Goal: Find specific page/section: Find specific page/section

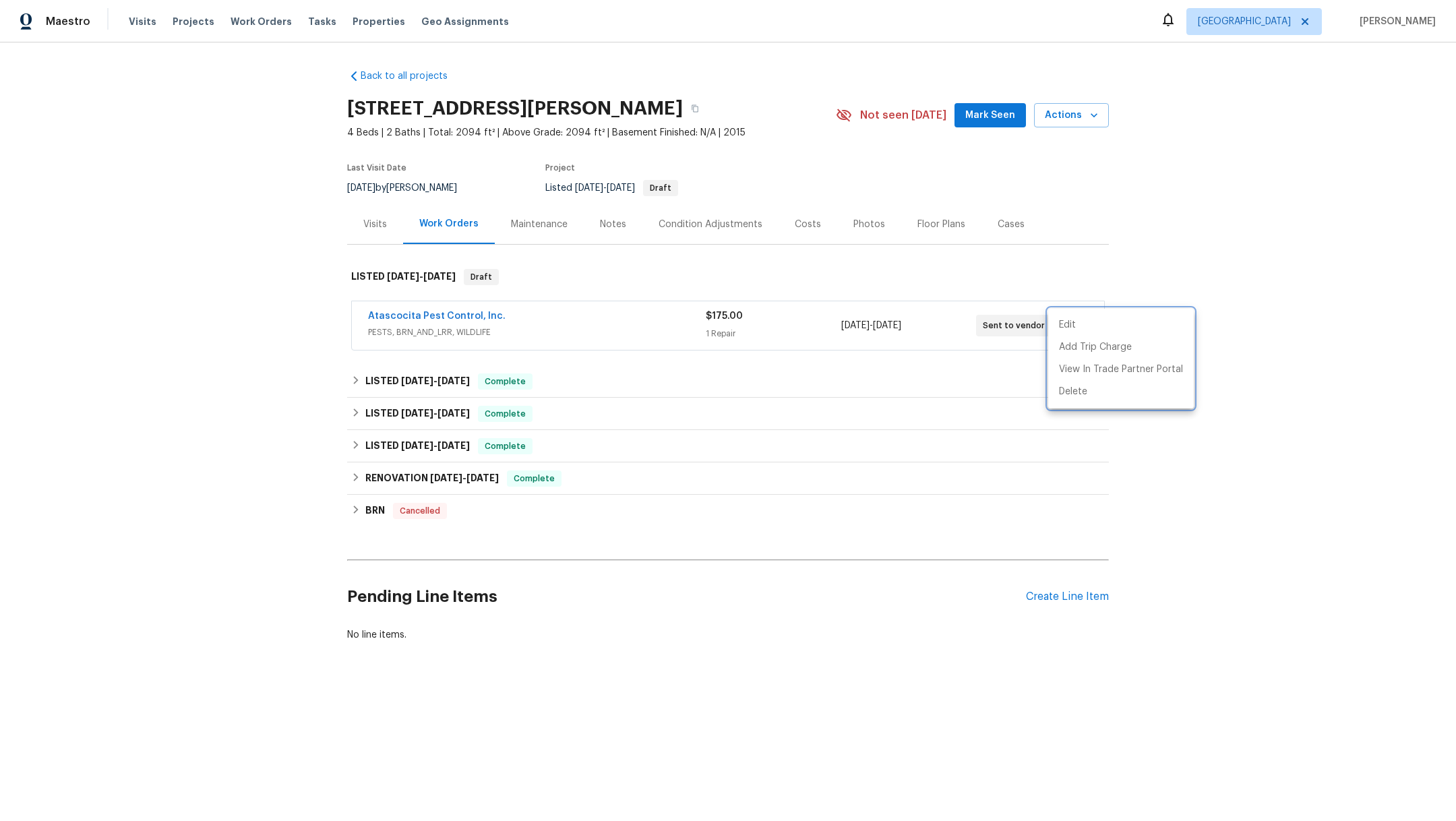
click at [133, 19] on div at bounding box center [728, 410] width 1456 height 821
click at [140, 24] on span "Visits" at bounding box center [142, 21] width 28 height 14
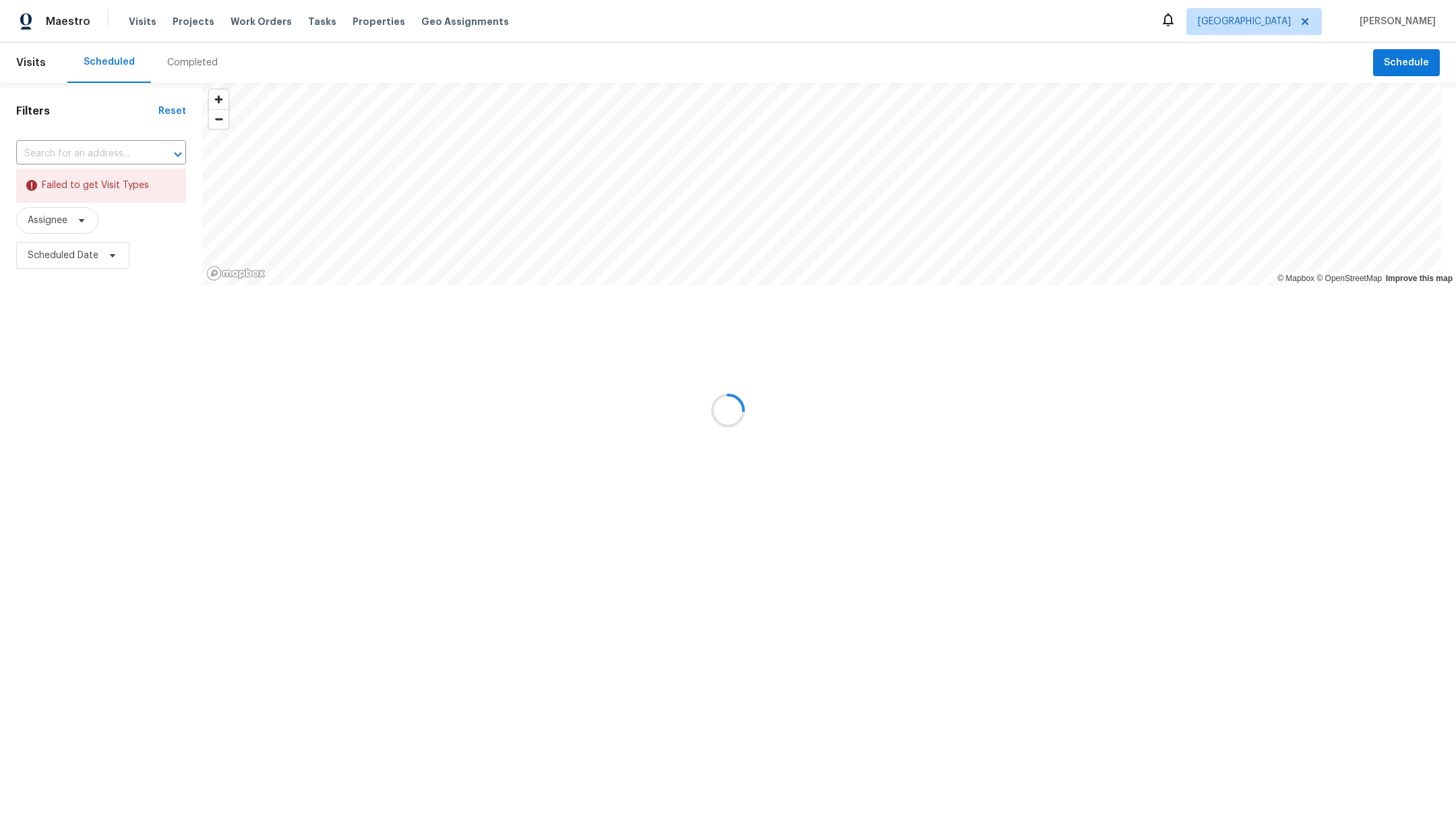
click at [179, 60] on div at bounding box center [728, 410] width 1456 height 821
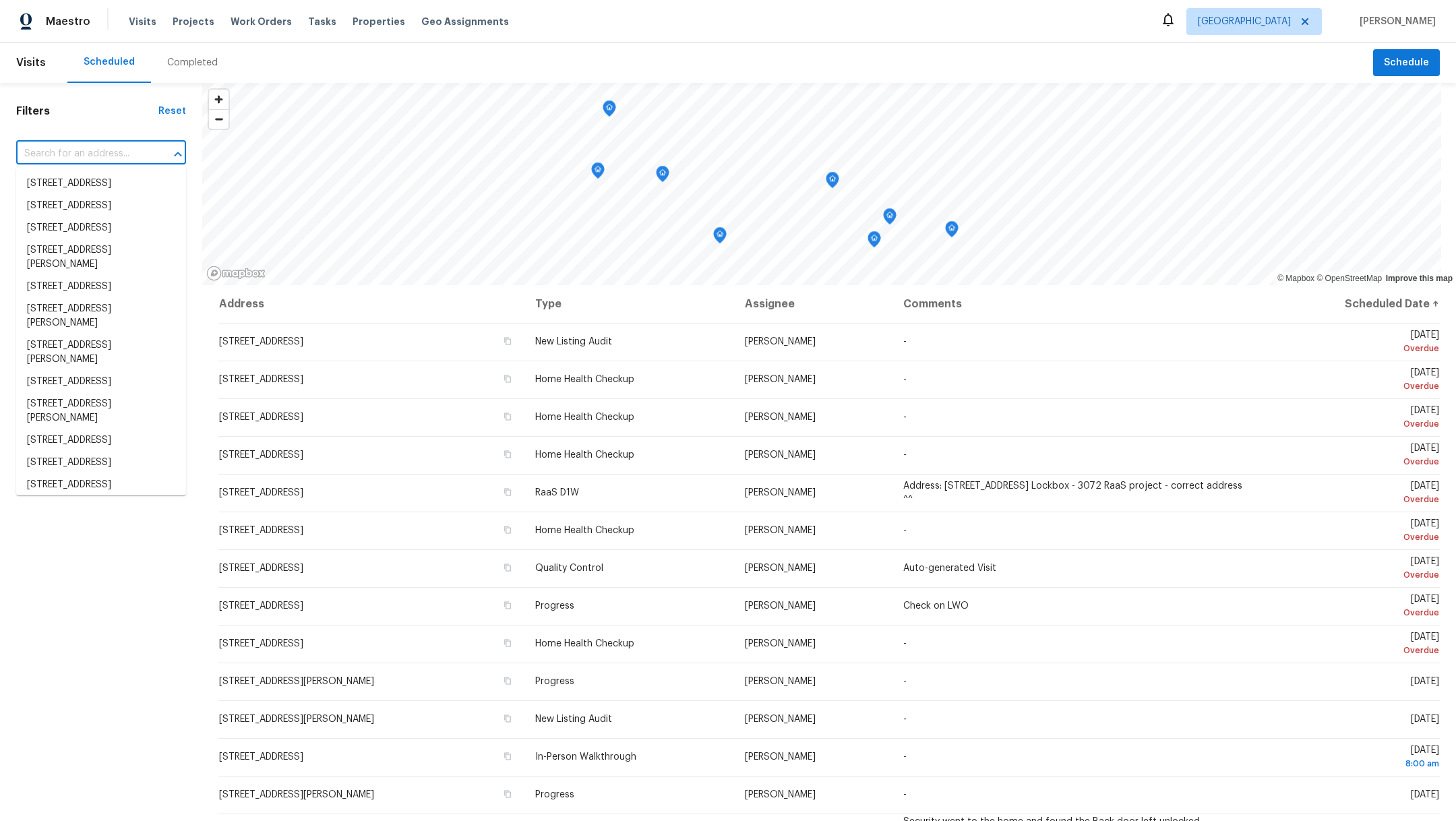
click at [80, 156] on input "text" at bounding box center [82, 154] width 132 height 21
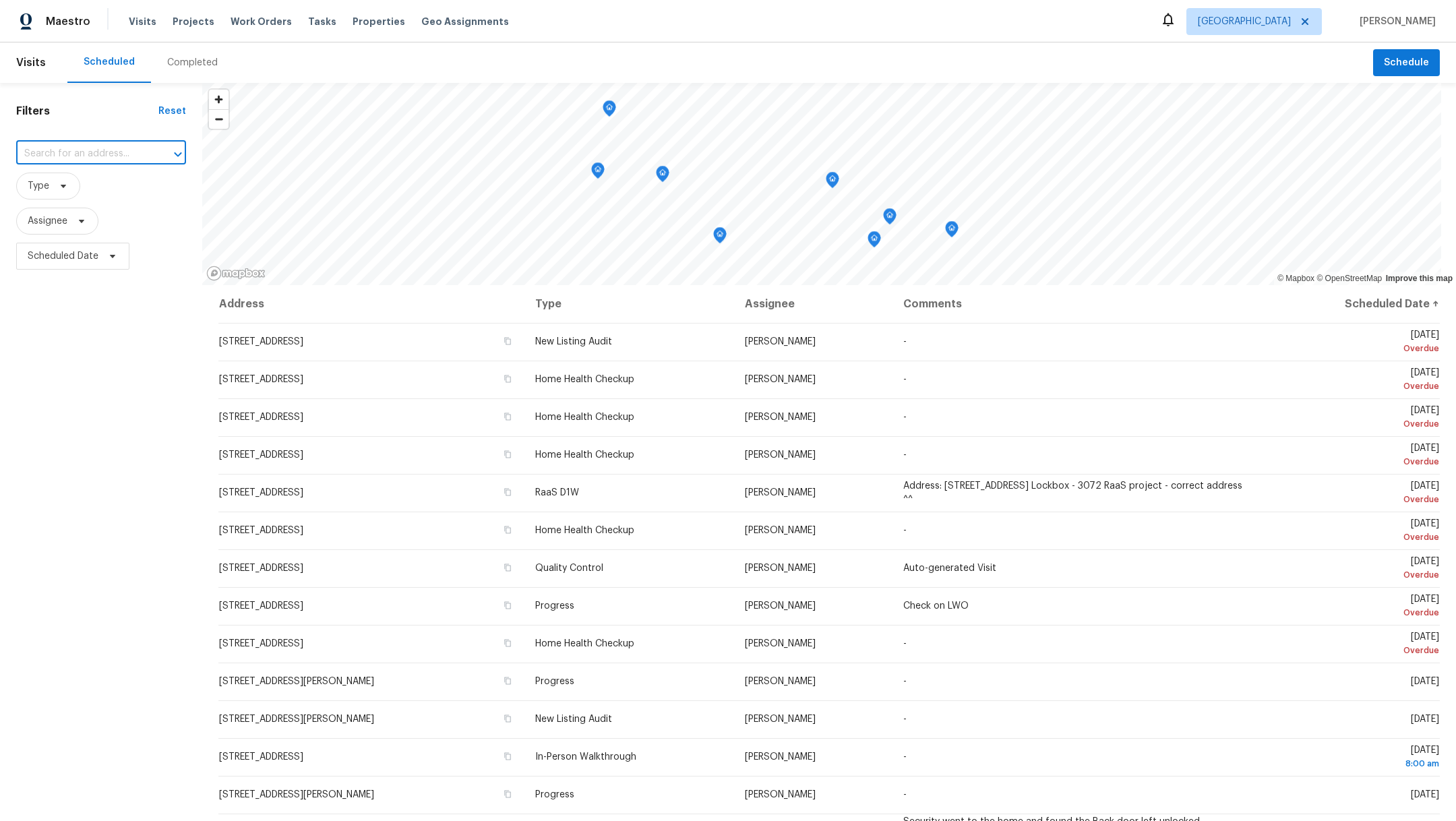
click at [80, 156] on input "text" at bounding box center [82, 154] width 132 height 21
type input "2714"
click at [118, 356] on li "2714 Shearwater Bend Dr, Humble, TX 77396" at bounding box center [101, 345] width 170 height 23
click at [179, 62] on div "Completed" at bounding box center [193, 62] width 51 height 14
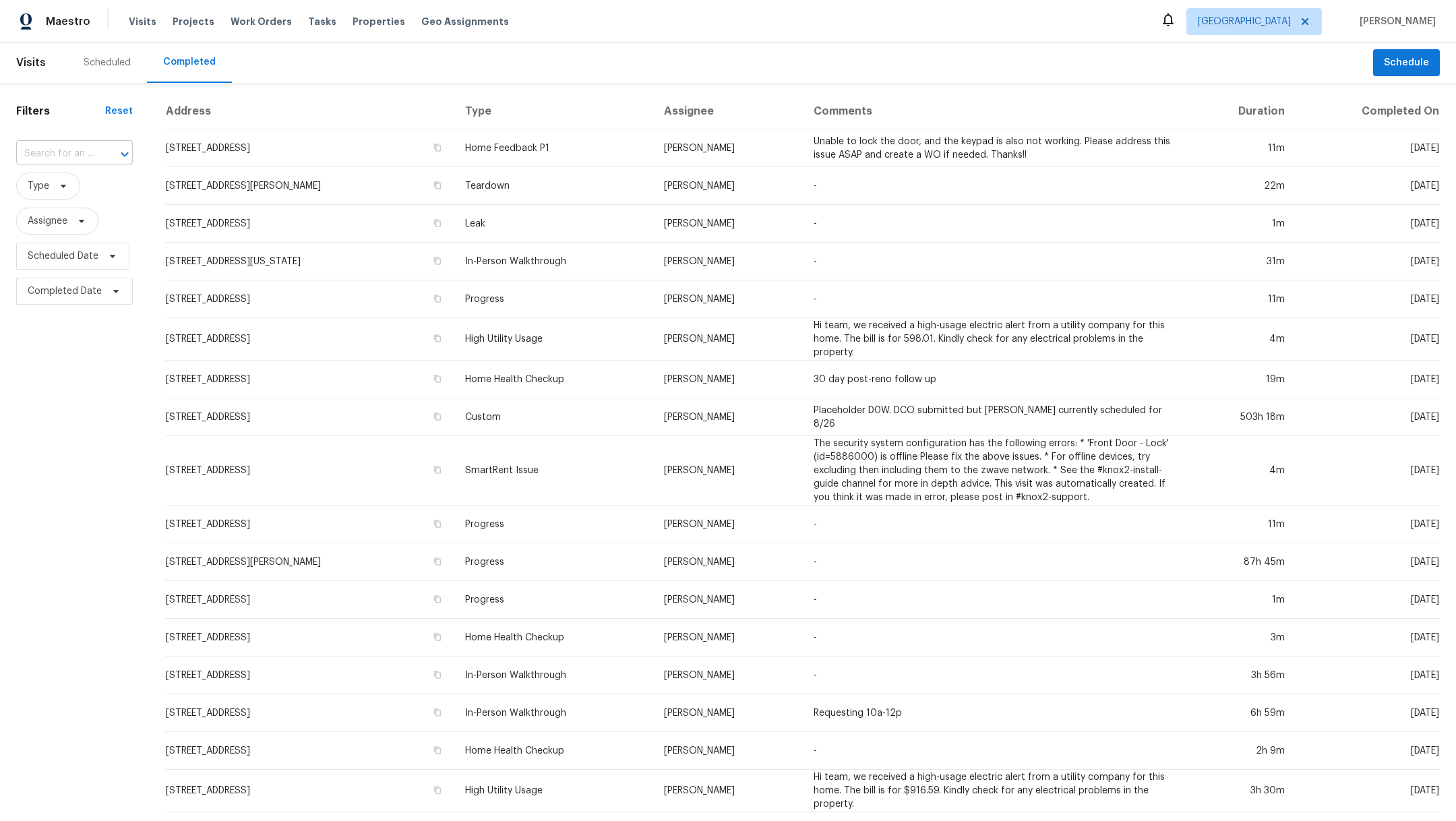
click at [46, 160] on input "text" at bounding box center [55, 154] width 79 height 21
type input "2714"
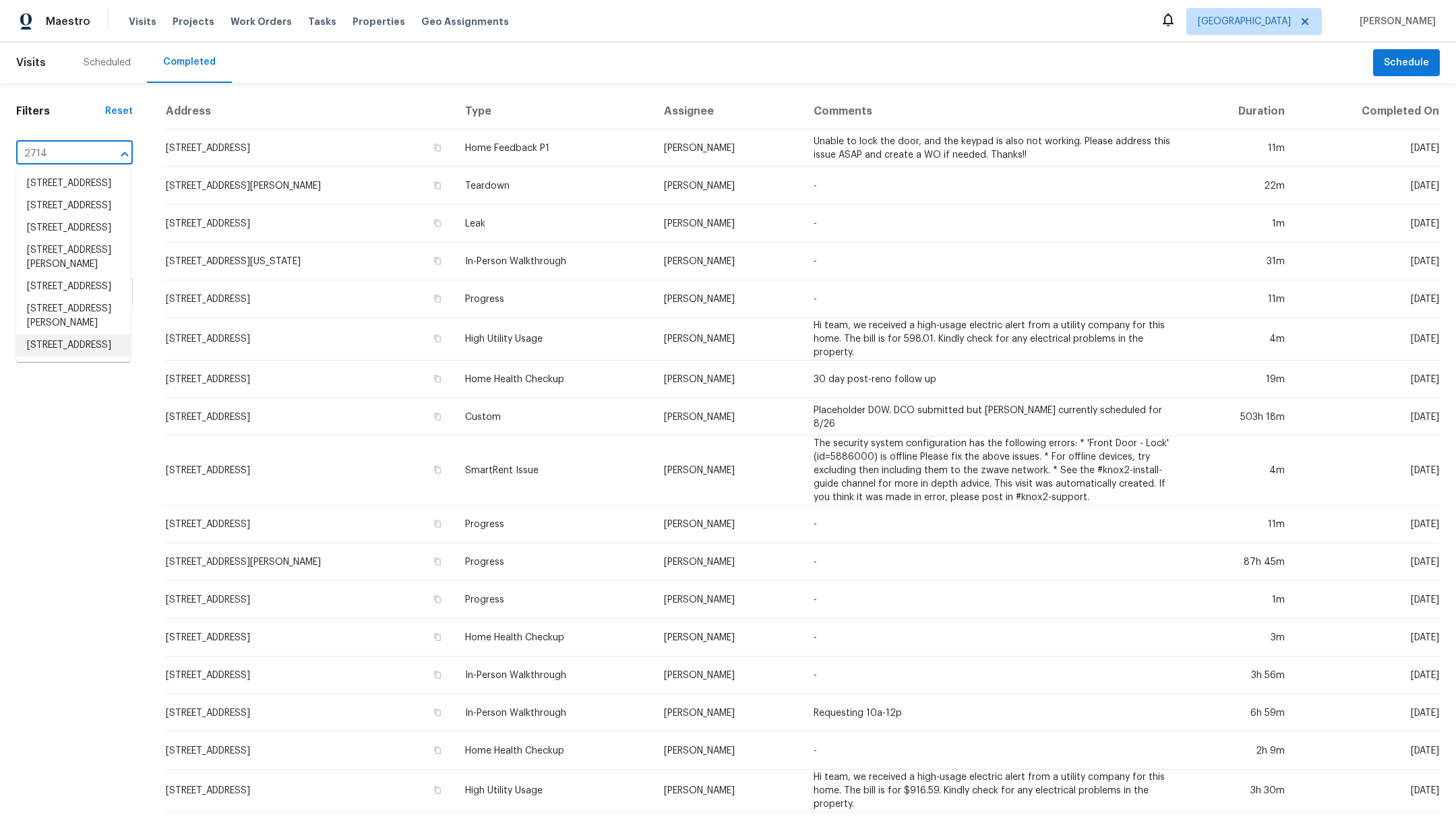
click at [61, 356] on li "2714 Shearwater Bend Dr, Humble, TX 77396" at bounding box center [73, 345] width 115 height 23
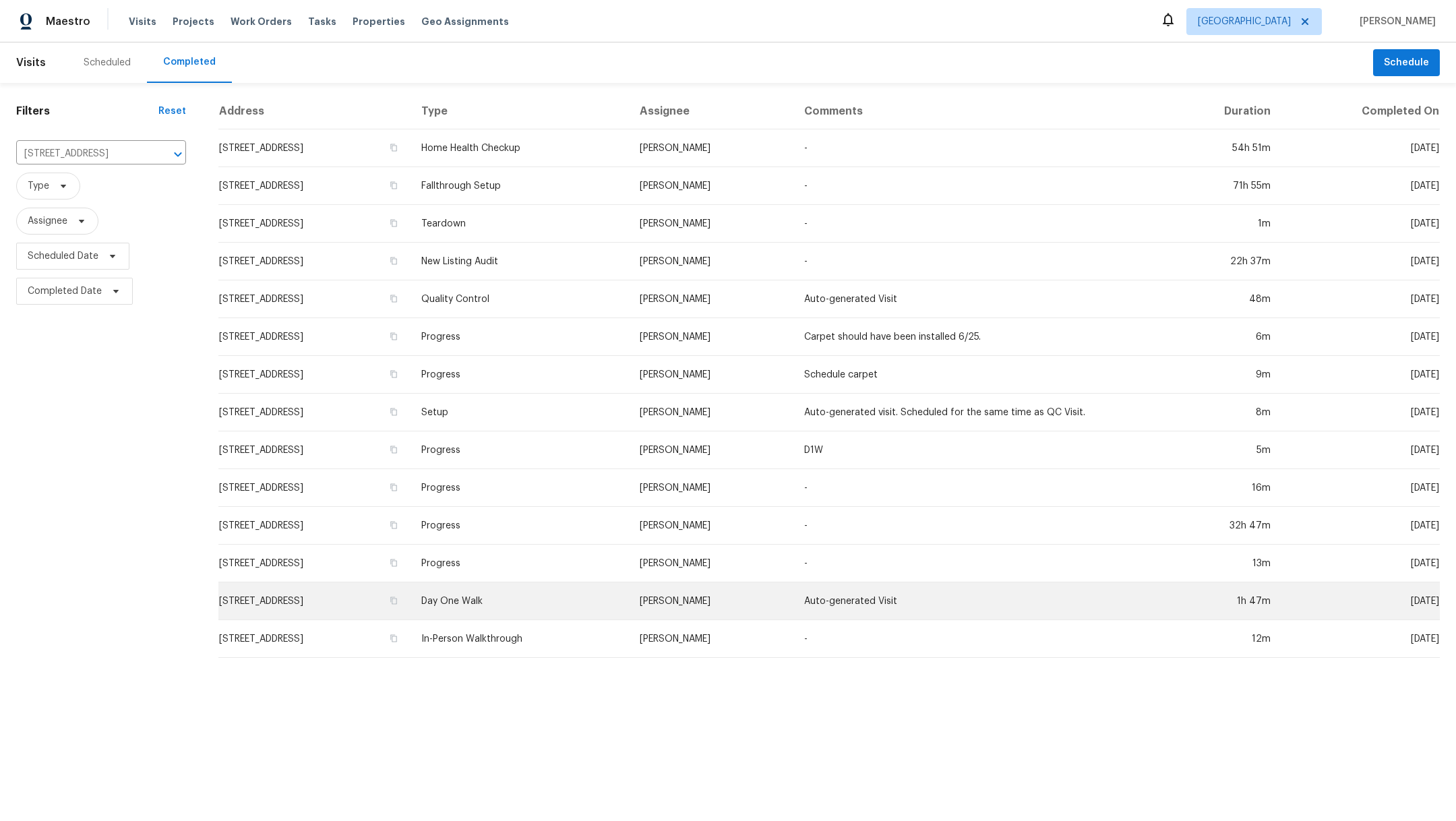
click at [248, 603] on td "2714 Shearwater Bend Dr, Humble, TX 77396" at bounding box center [315, 601] width 192 height 38
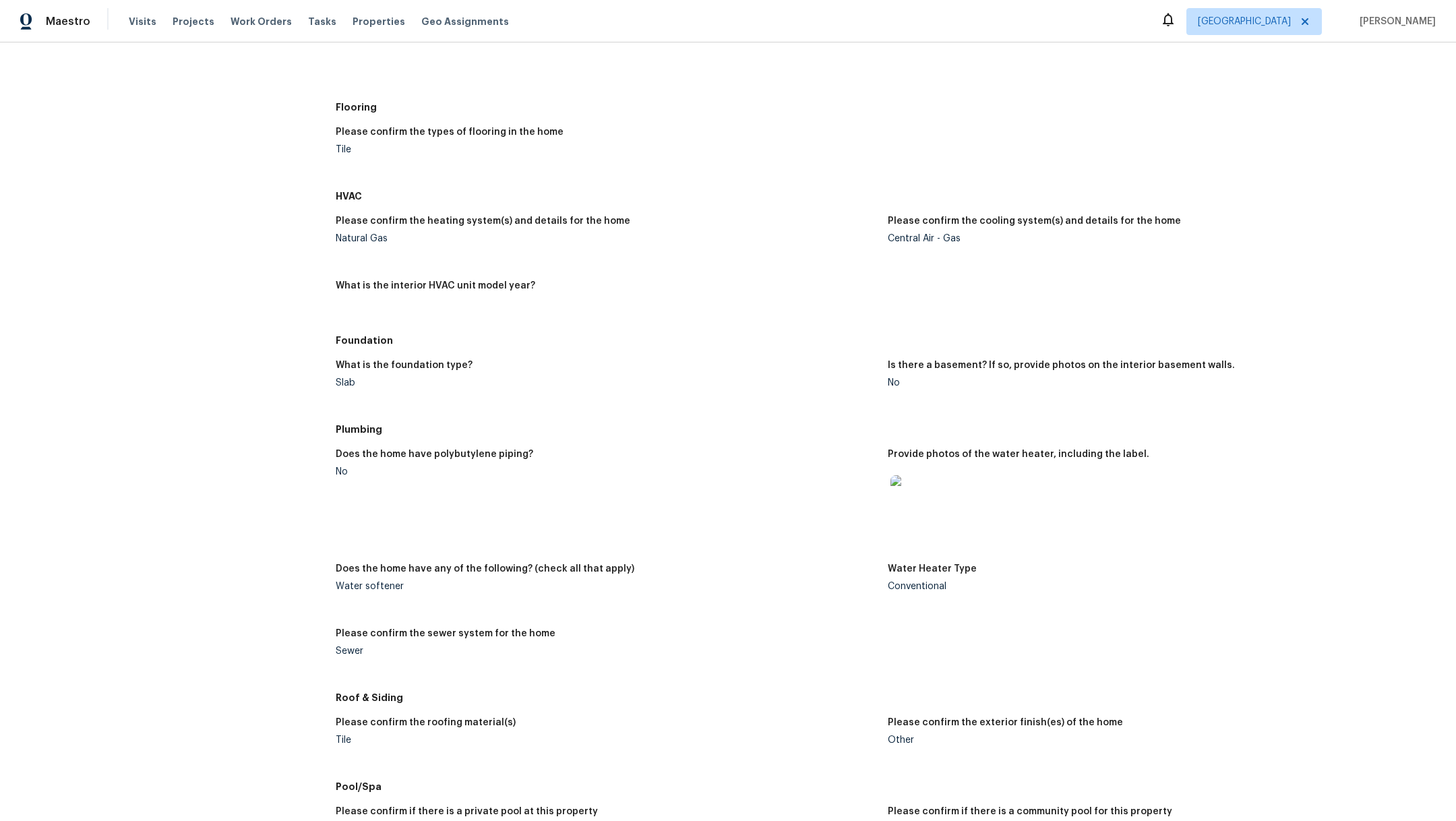
scroll to position [763, 0]
click at [903, 480] on img at bounding box center [912, 495] width 43 height 43
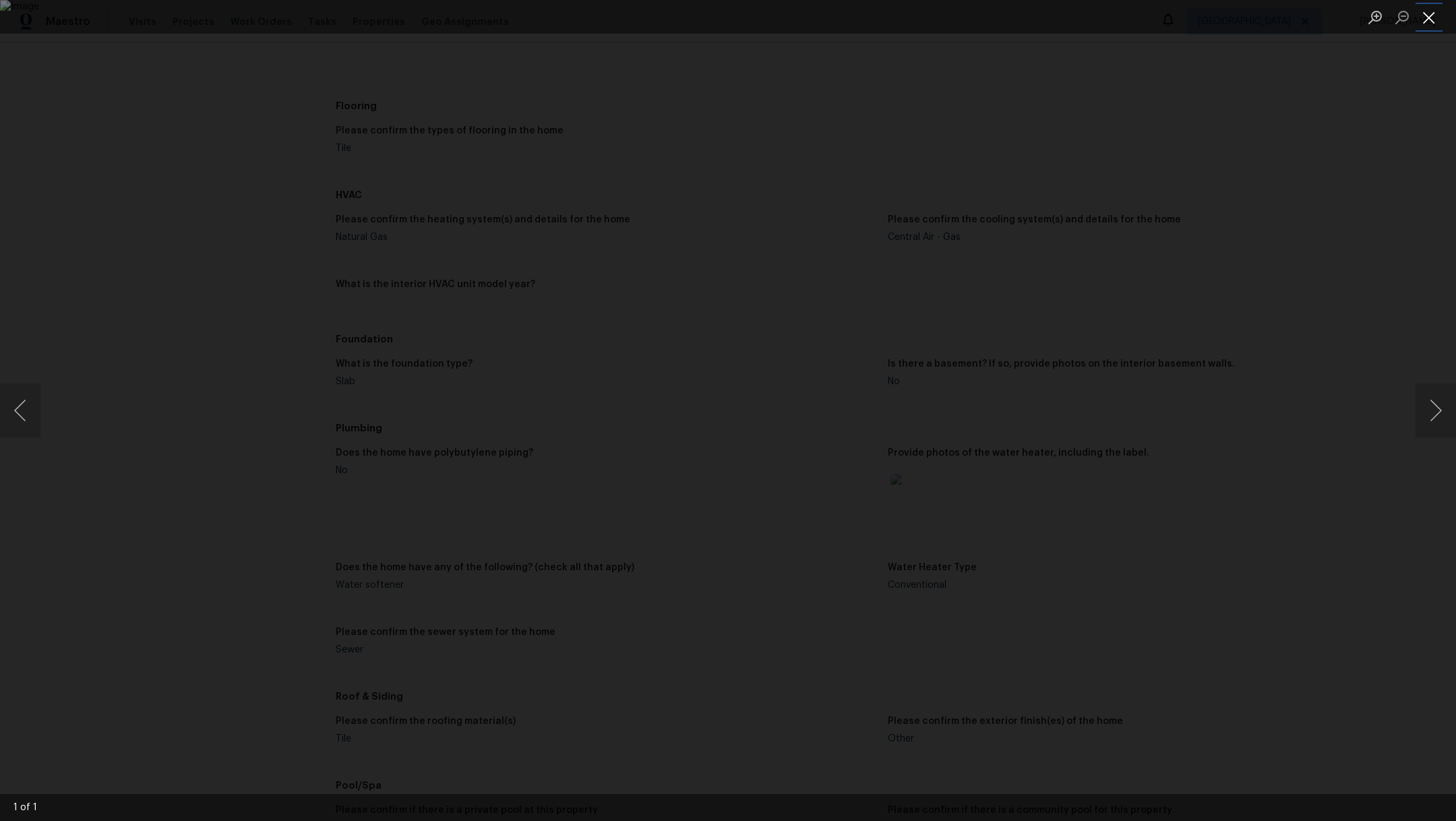
click at [1427, 22] on button "Close lightbox" at bounding box center [1430, 17] width 27 height 24
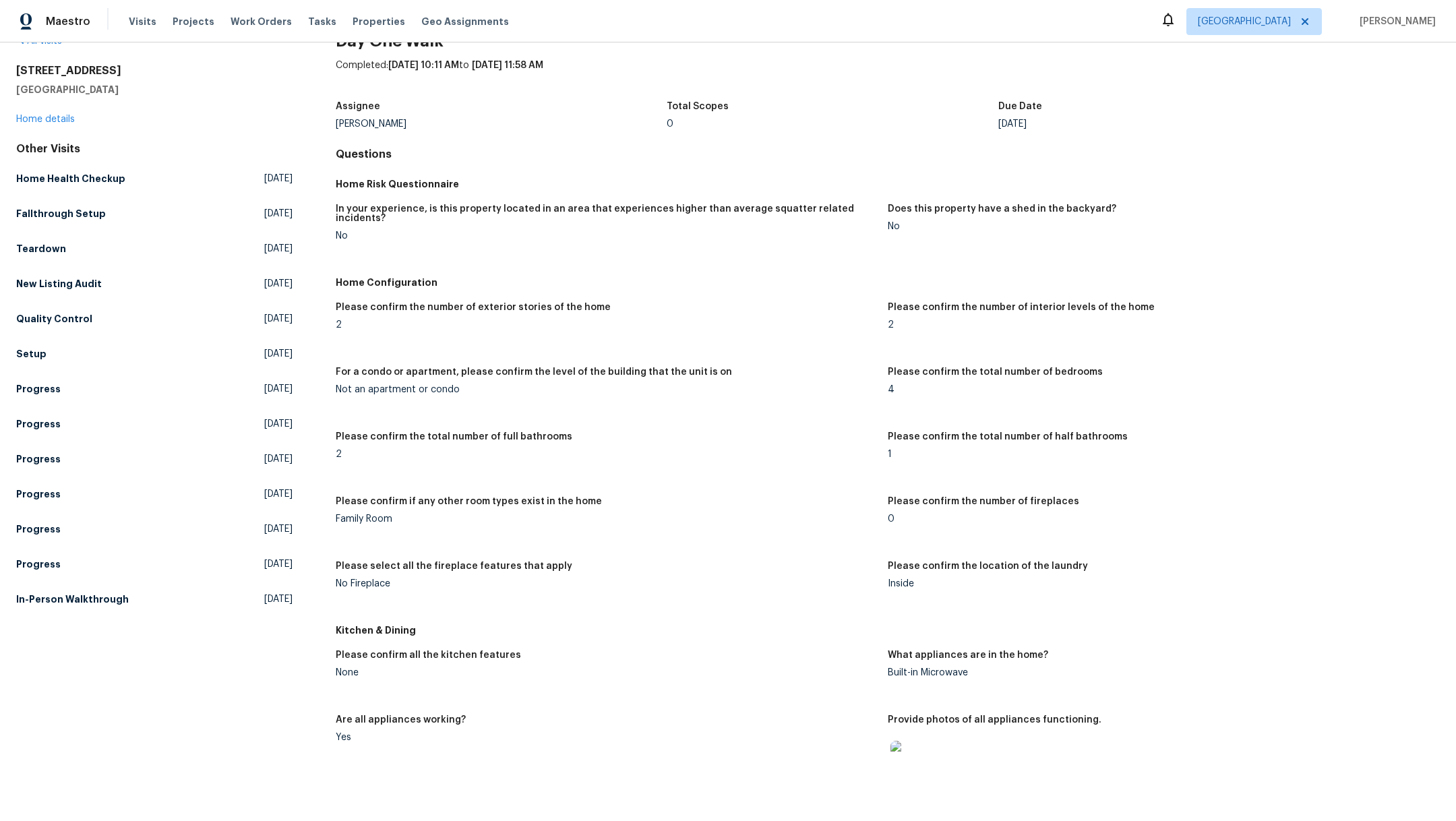
scroll to position [0, 0]
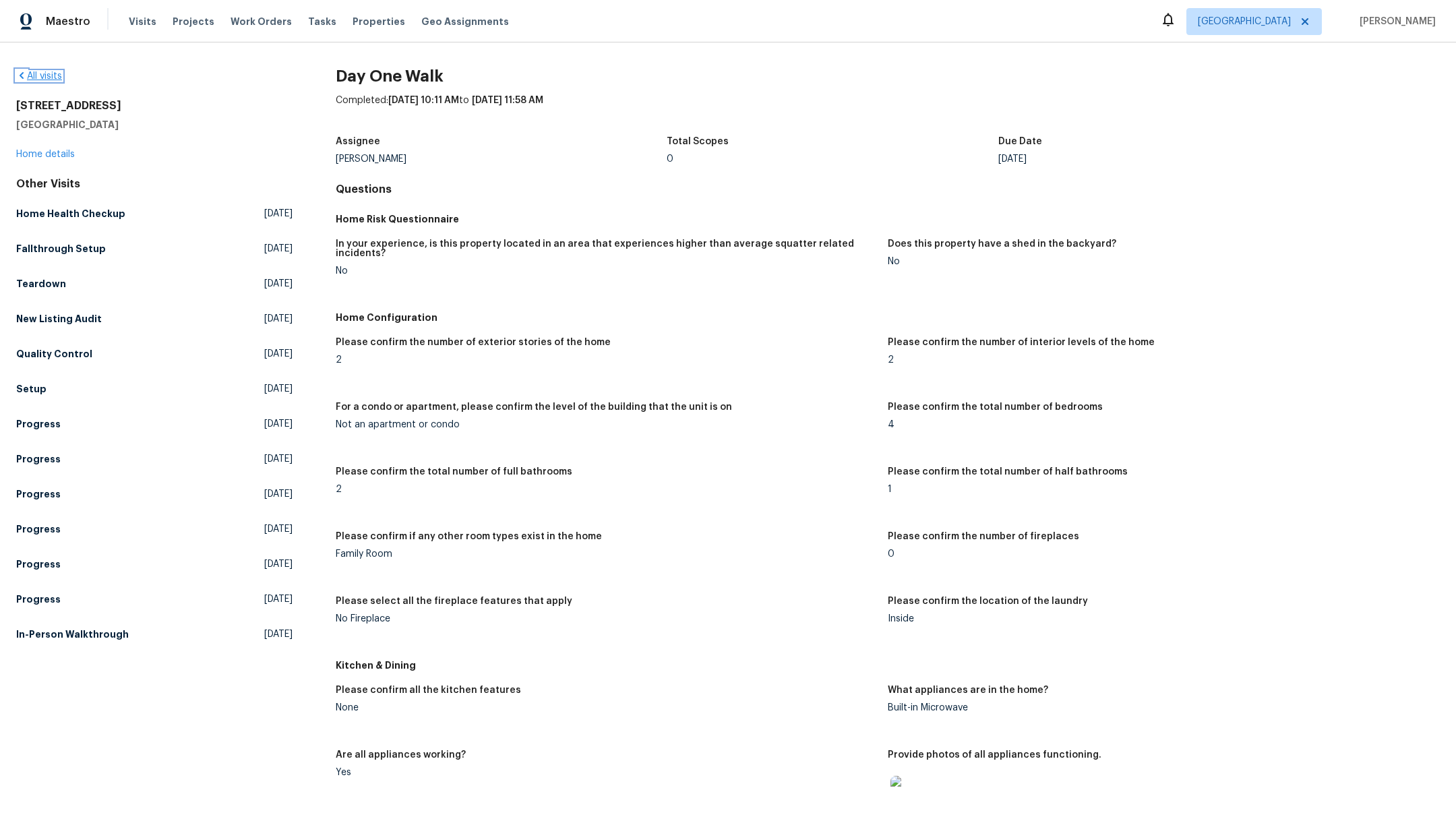
click at [41, 72] on link "All visits" at bounding box center [39, 76] width 46 height 9
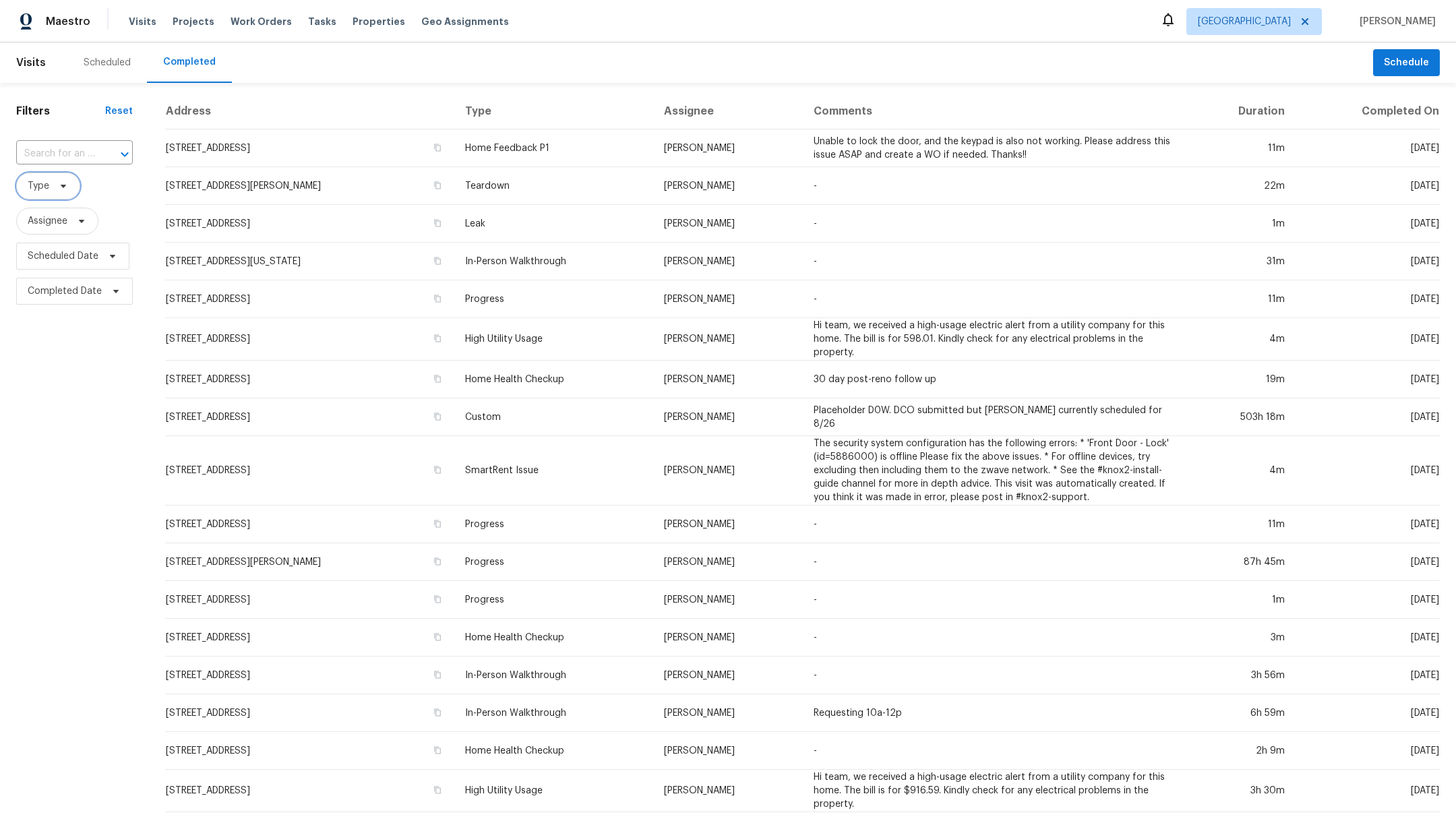
click at [45, 184] on span "Type" at bounding box center [39, 185] width 22 height 14
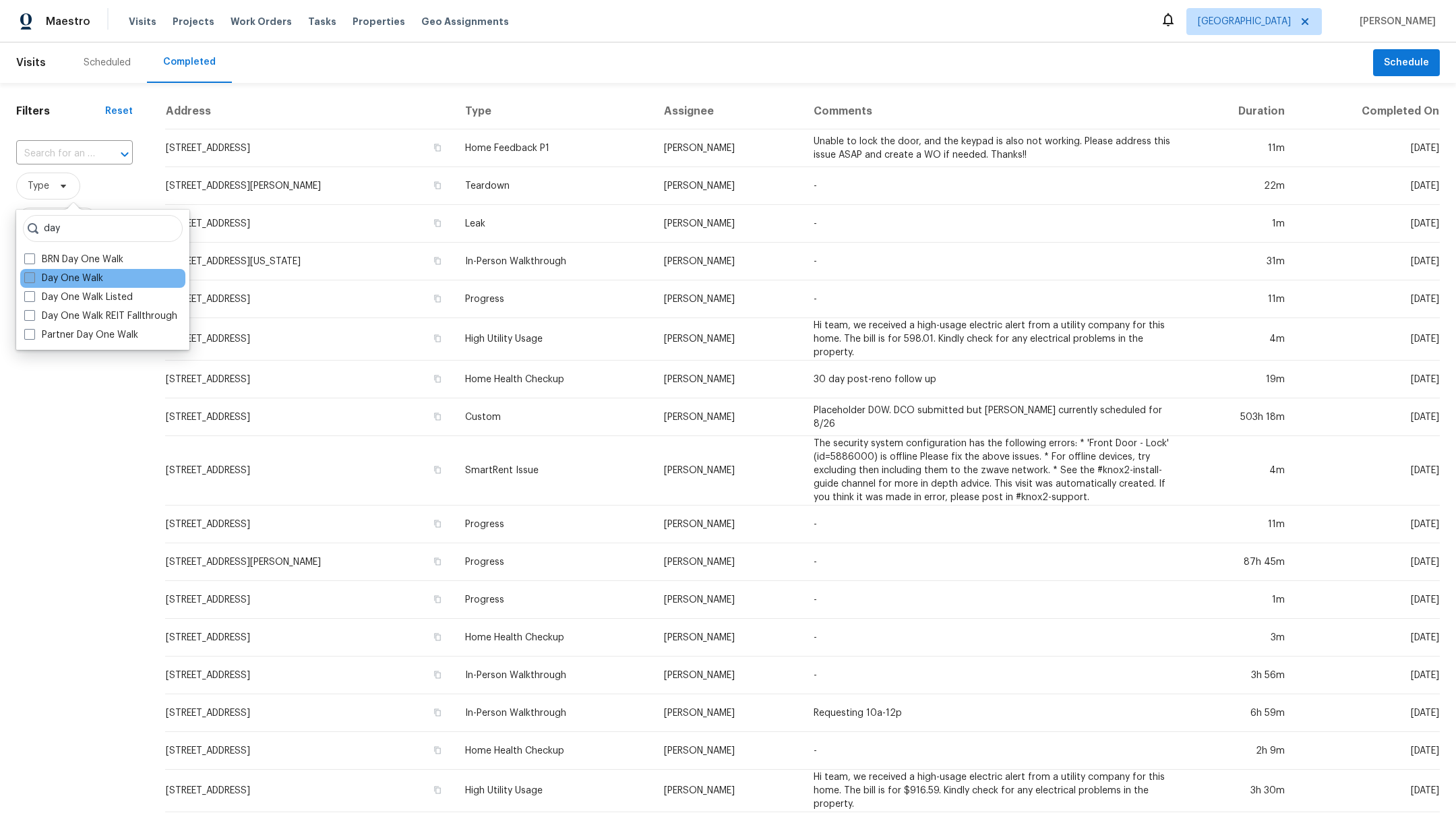
type input "day"
click at [24, 279] on span at bounding box center [30, 278] width 11 height 11
click at [24, 279] on input "Day One Walk" at bounding box center [29, 276] width 9 height 9
checkbox input "true"
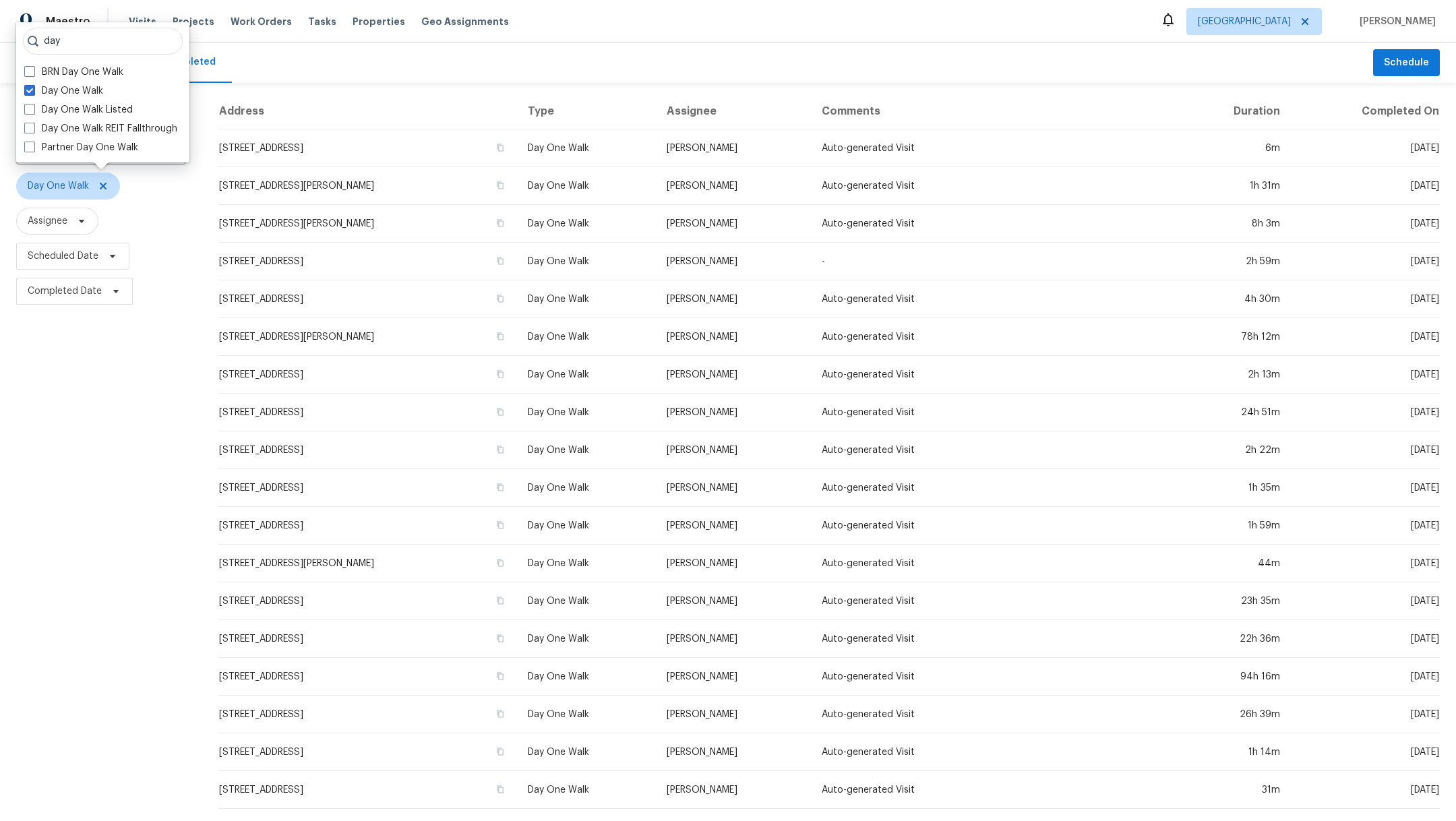
click at [68, 537] on div "Filters Reset ​ Day One Walk Assignee Scheduled Date Completed Date" at bounding box center [101, 502] width 203 height 837
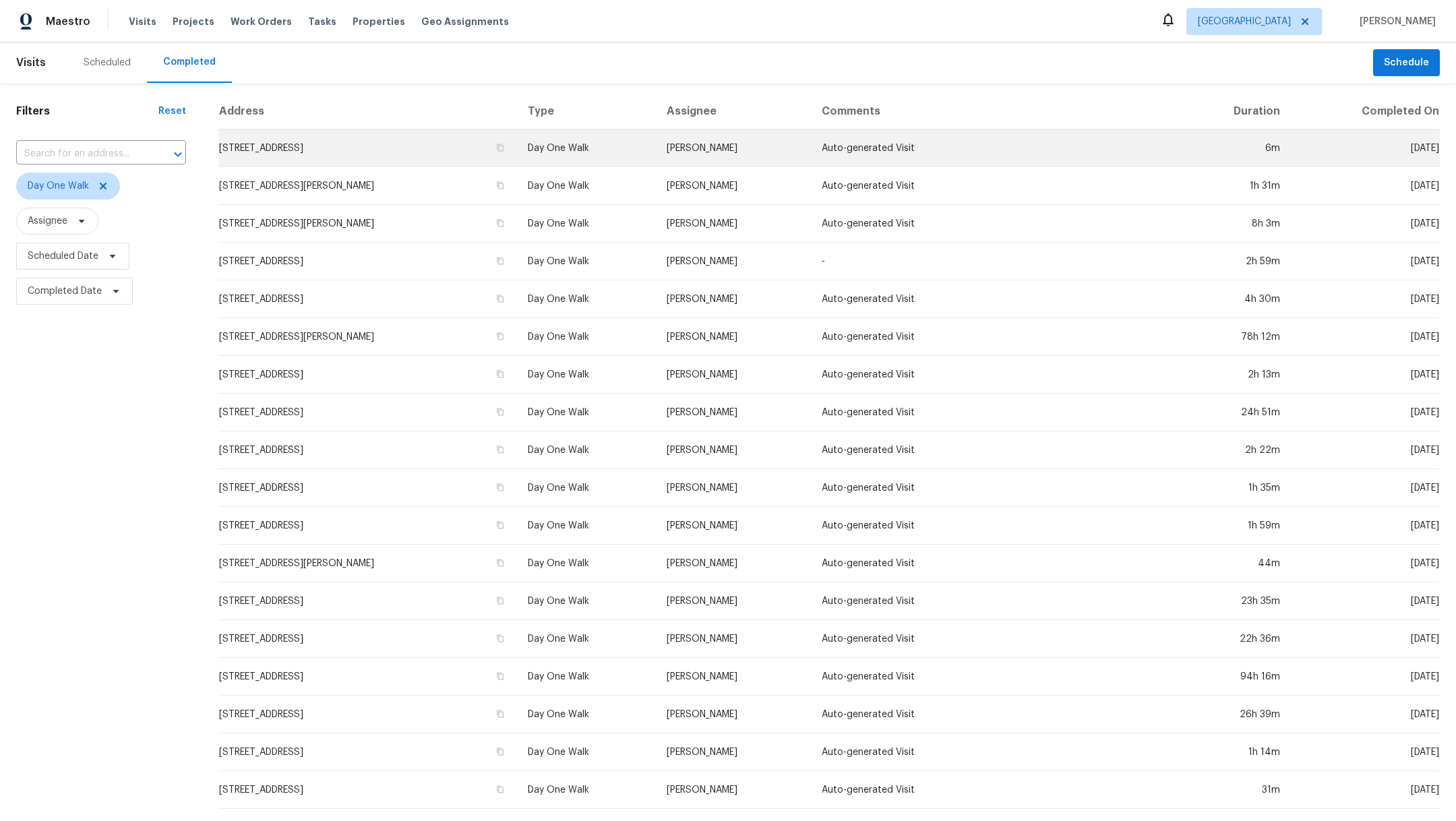
click at [313, 150] on td "[STREET_ADDRESS]" at bounding box center [368, 148] width 298 height 38
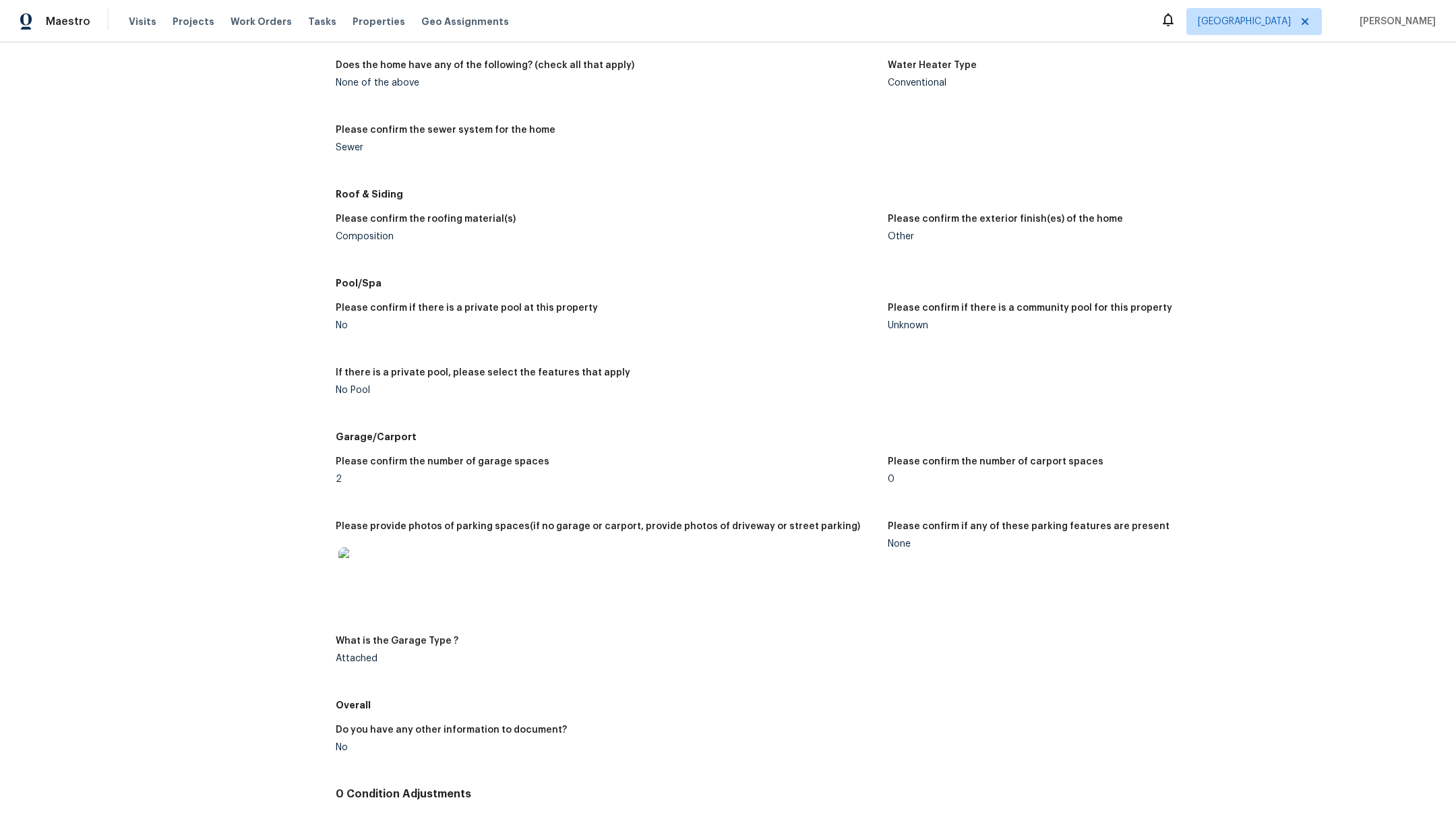
scroll to position [1267, 0]
click at [359, 556] on img at bounding box center [360, 568] width 43 height 43
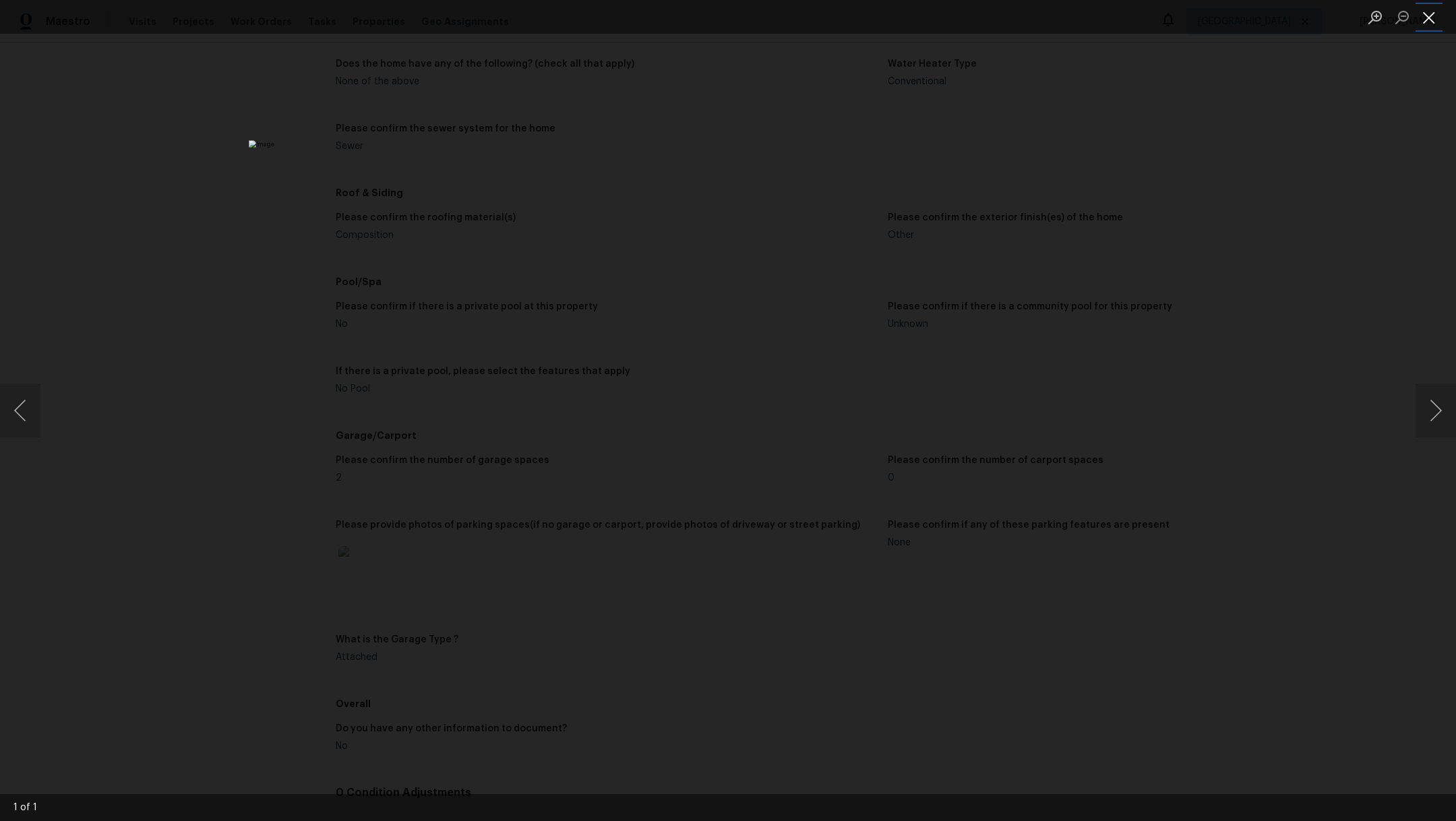
click at [1430, 23] on button "Close lightbox" at bounding box center [1430, 17] width 27 height 24
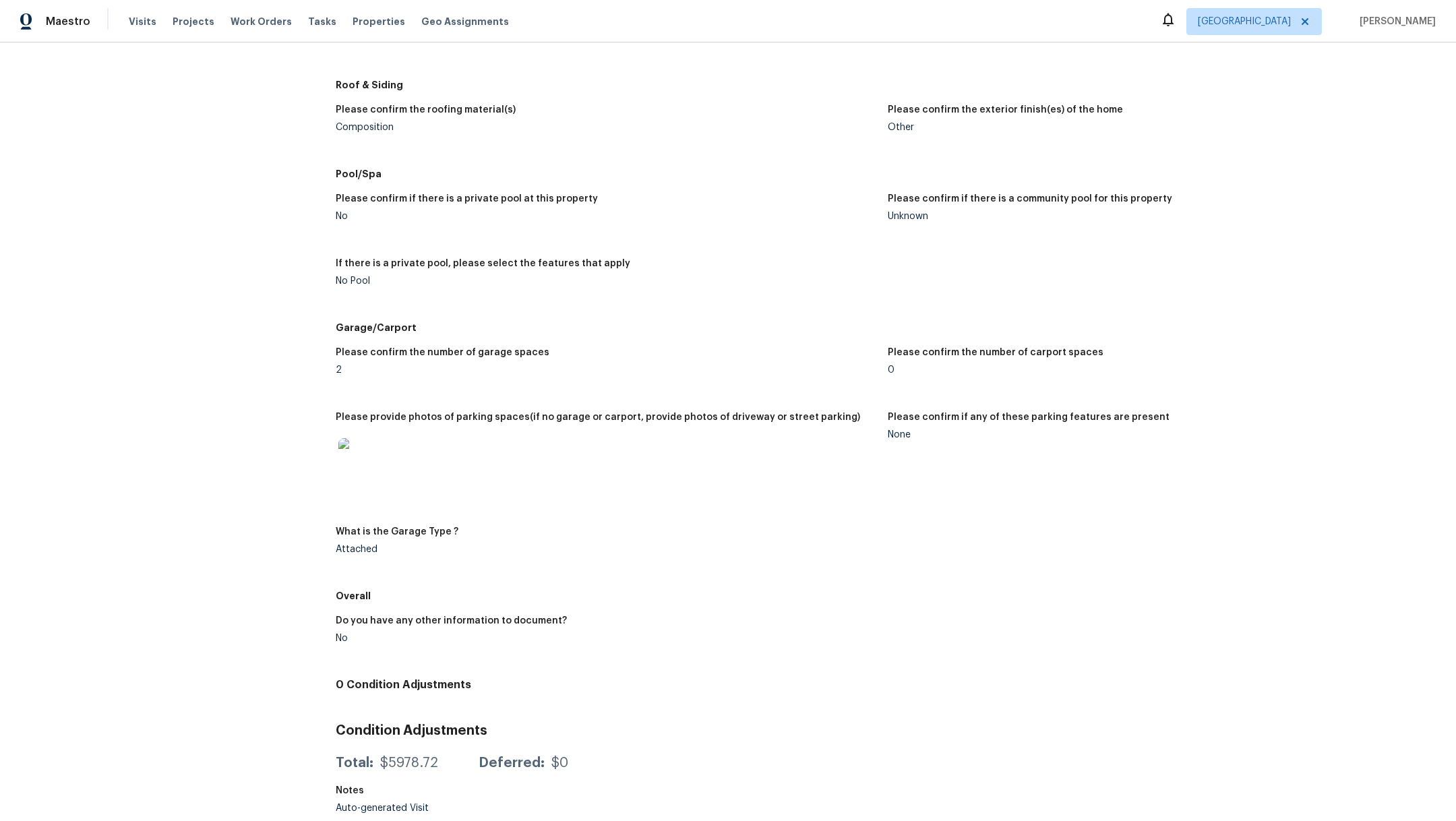
scroll to position [1333, 0]
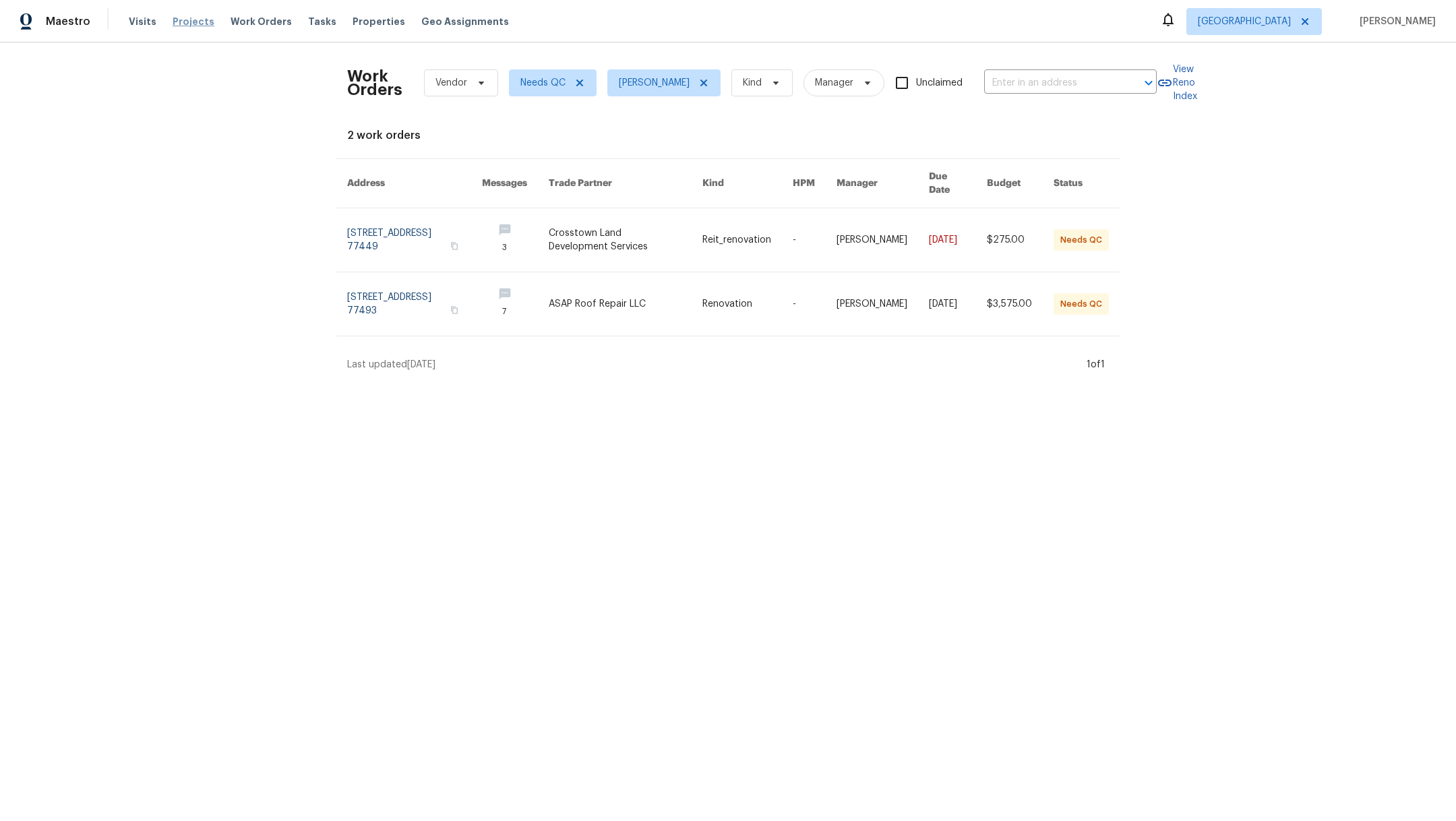
click at [191, 24] on span "Projects" at bounding box center [194, 21] width 42 height 14
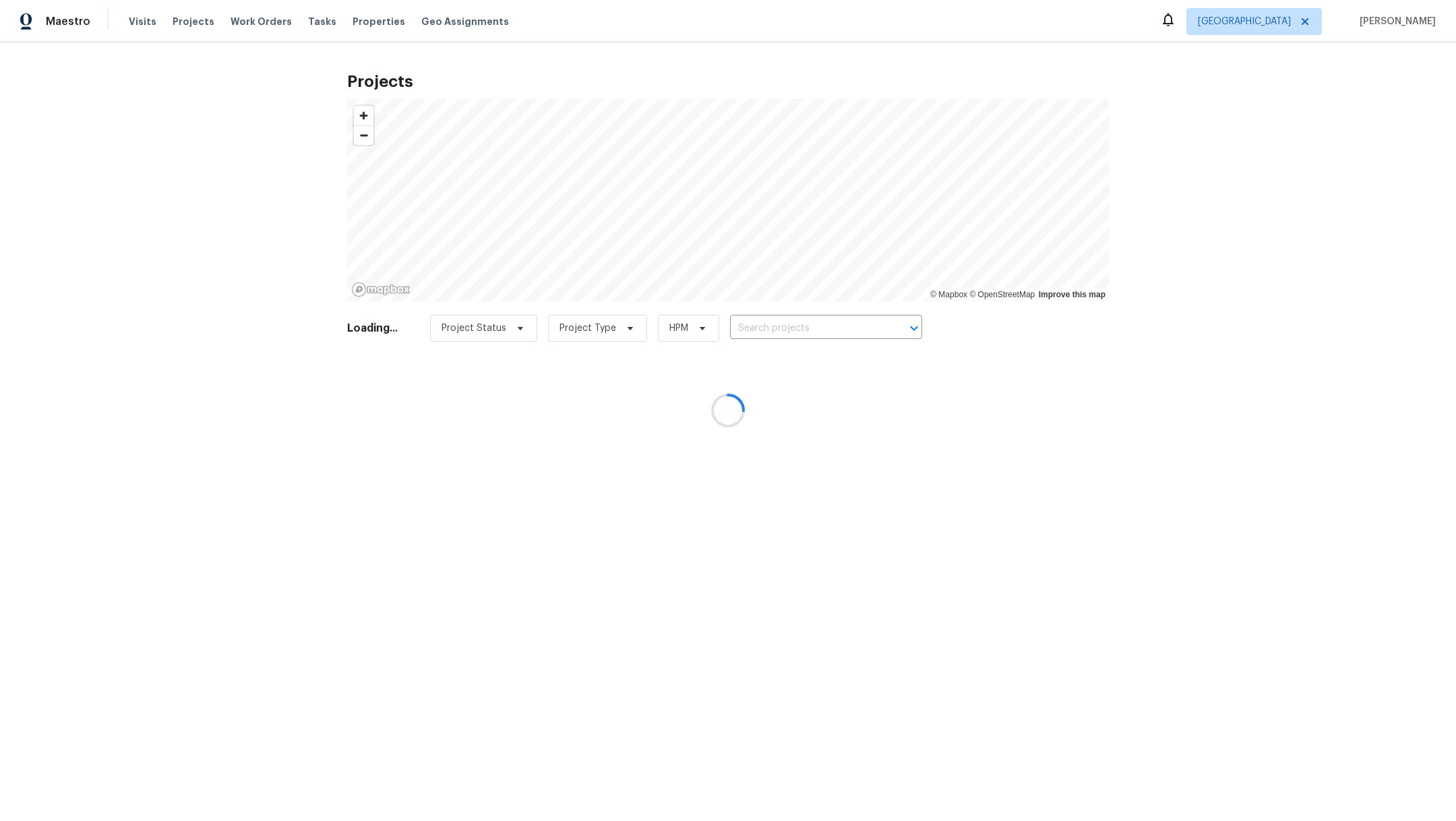
click at [813, 333] on div at bounding box center [728, 410] width 1456 height 821
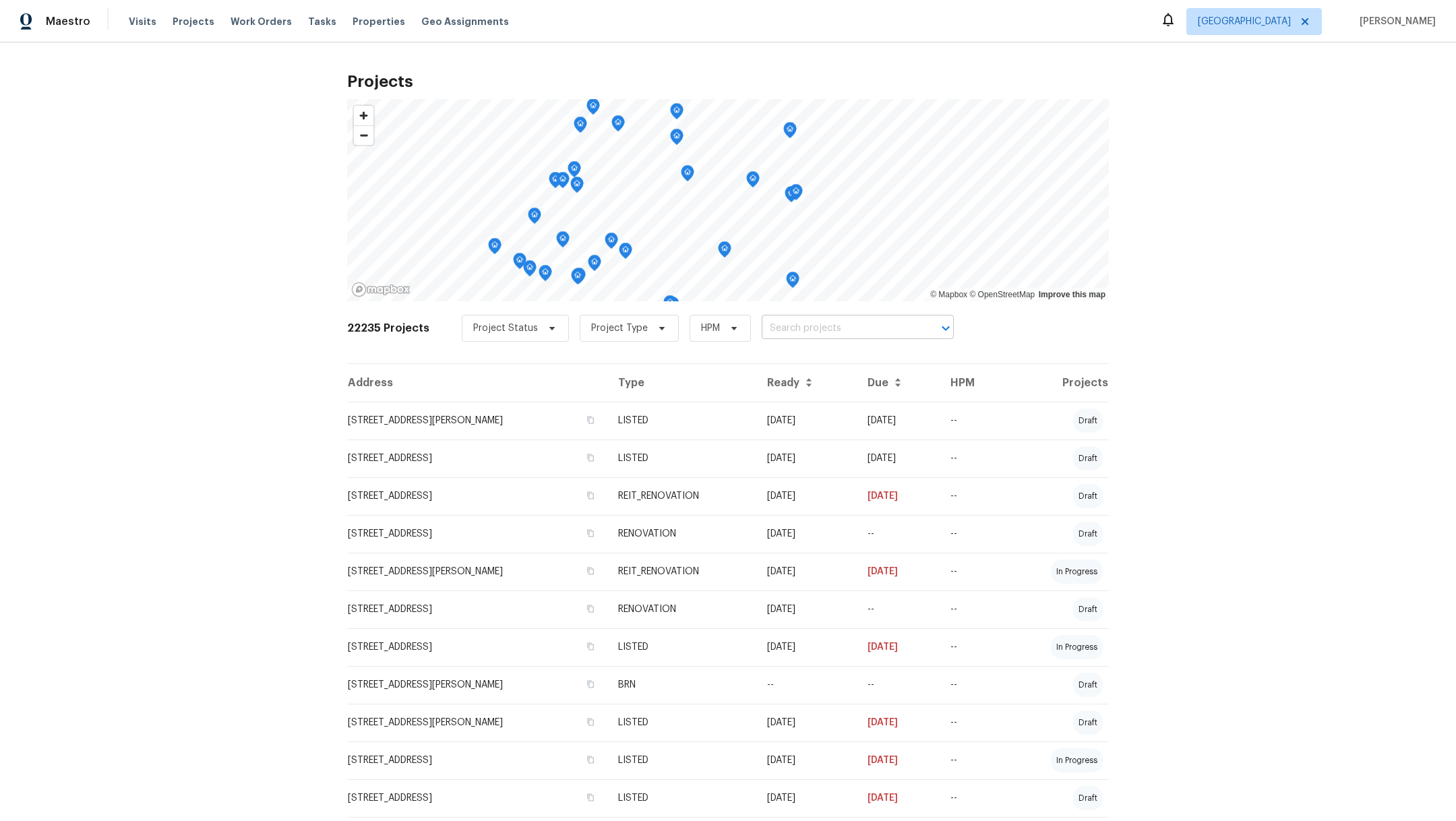
click at [813, 333] on input "text" at bounding box center [839, 328] width 155 height 21
type input "607 red"
click at [823, 369] on li "[STREET_ADDRESS]" at bounding box center [844, 357] width 197 height 23
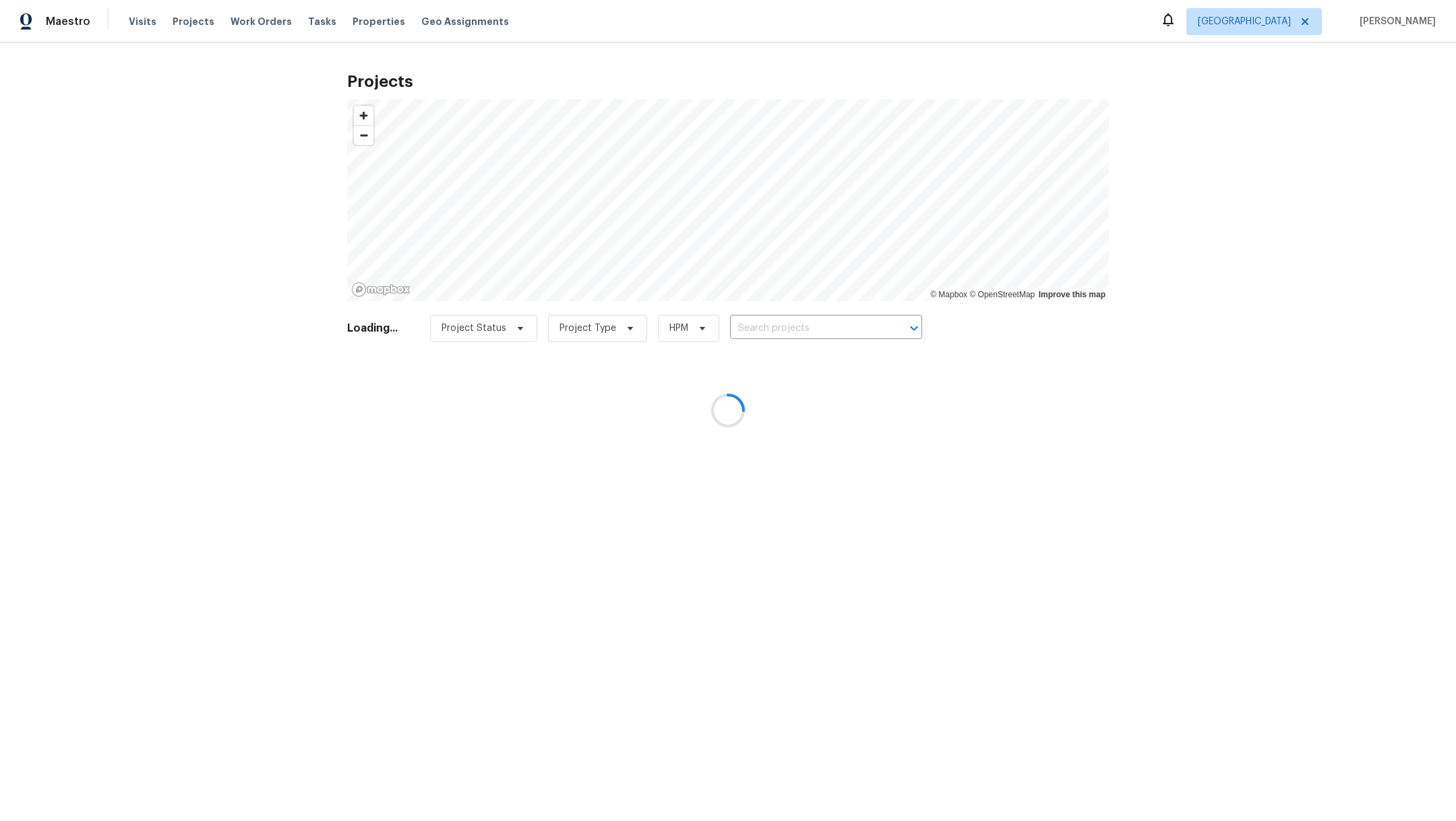
type input "[STREET_ADDRESS]"
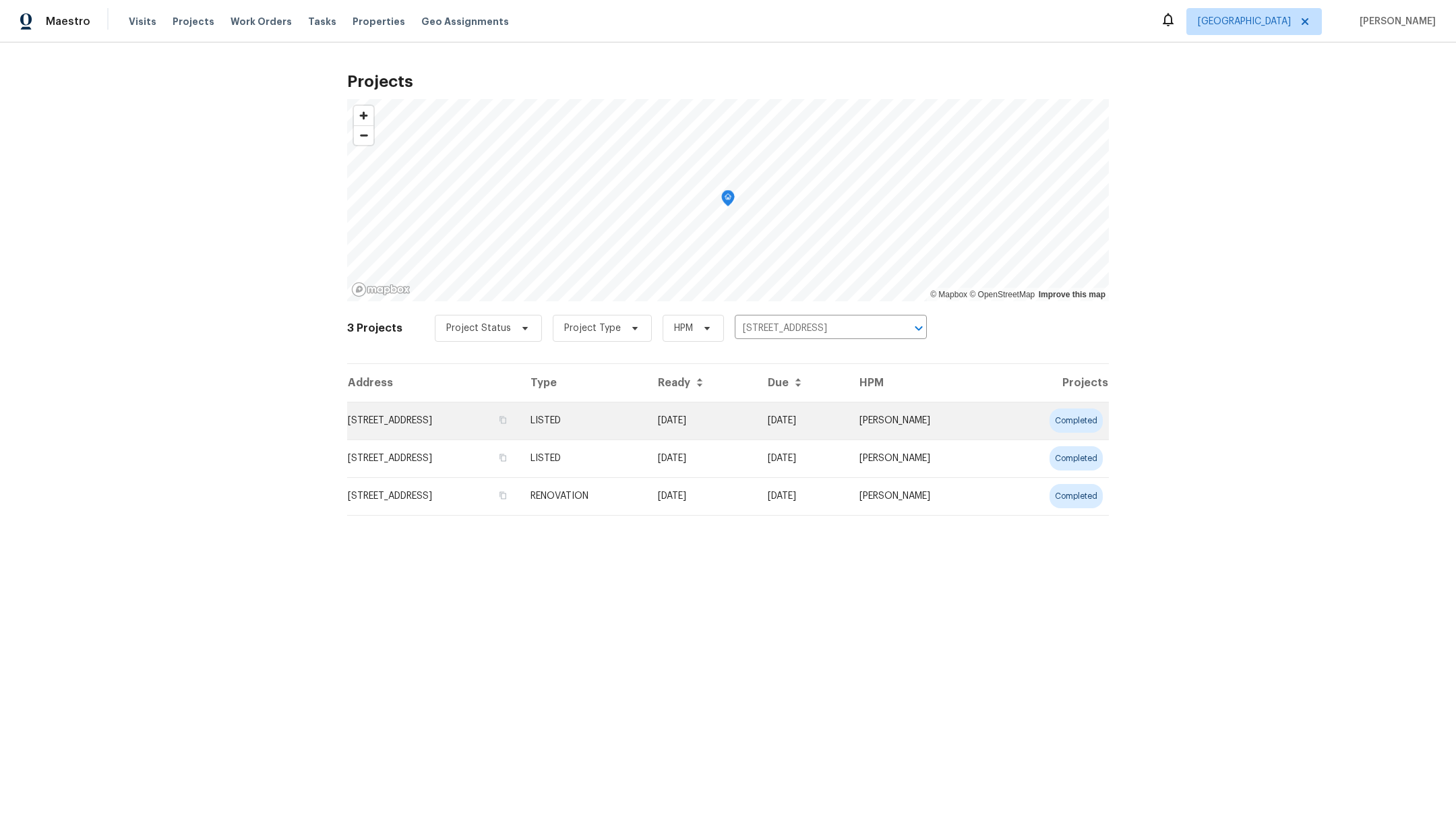
click at [463, 415] on td "[STREET_ADDRESS]" at bounding box center [433, 420] width 173 height 38
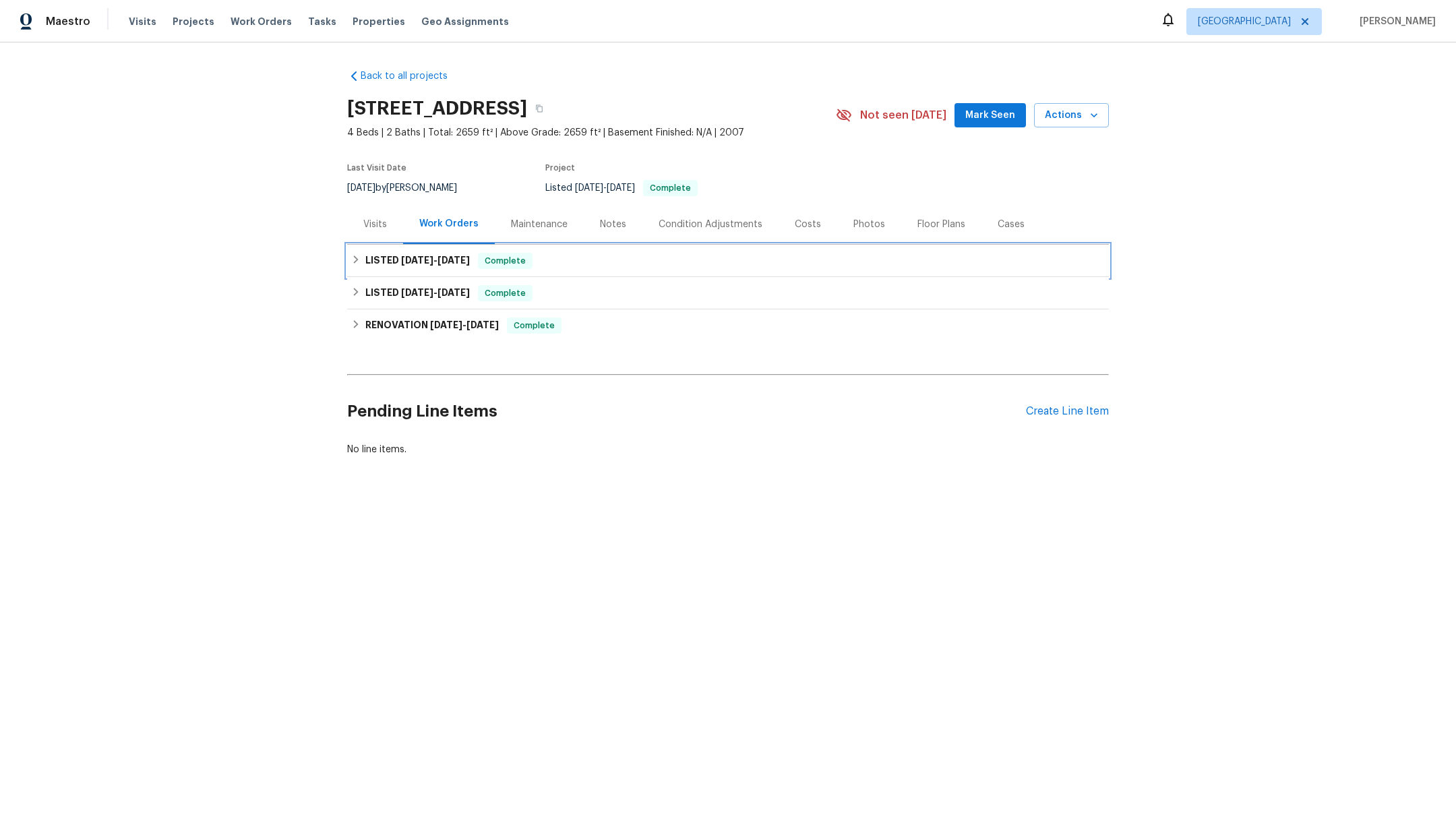
click at [438, 259] on span "9/8/25" at bounding box center [454, 260] width 33 height 9
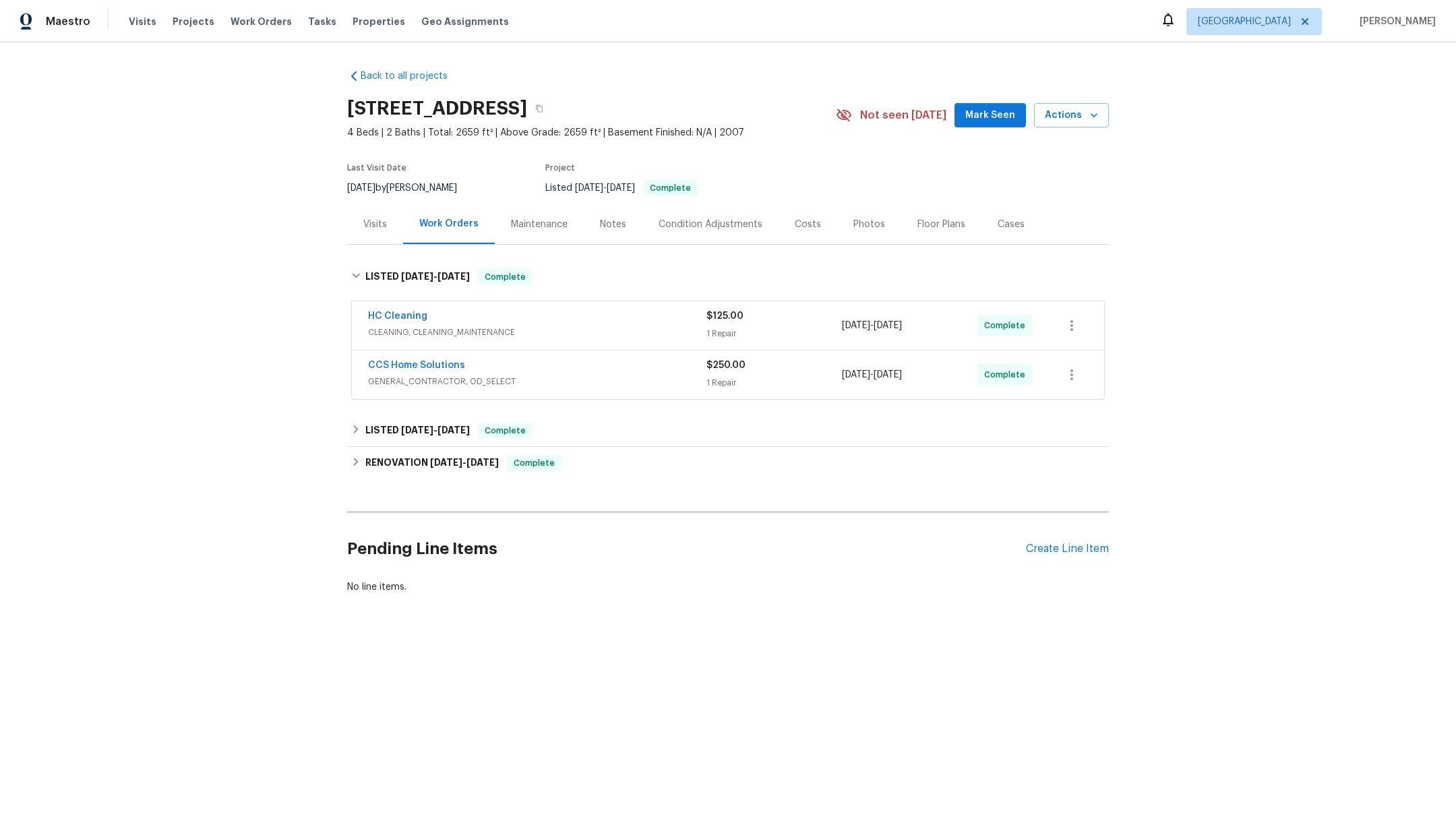
click at [604, 225] on div "Notes" at bounding box center [613, 224] width 26 height 14
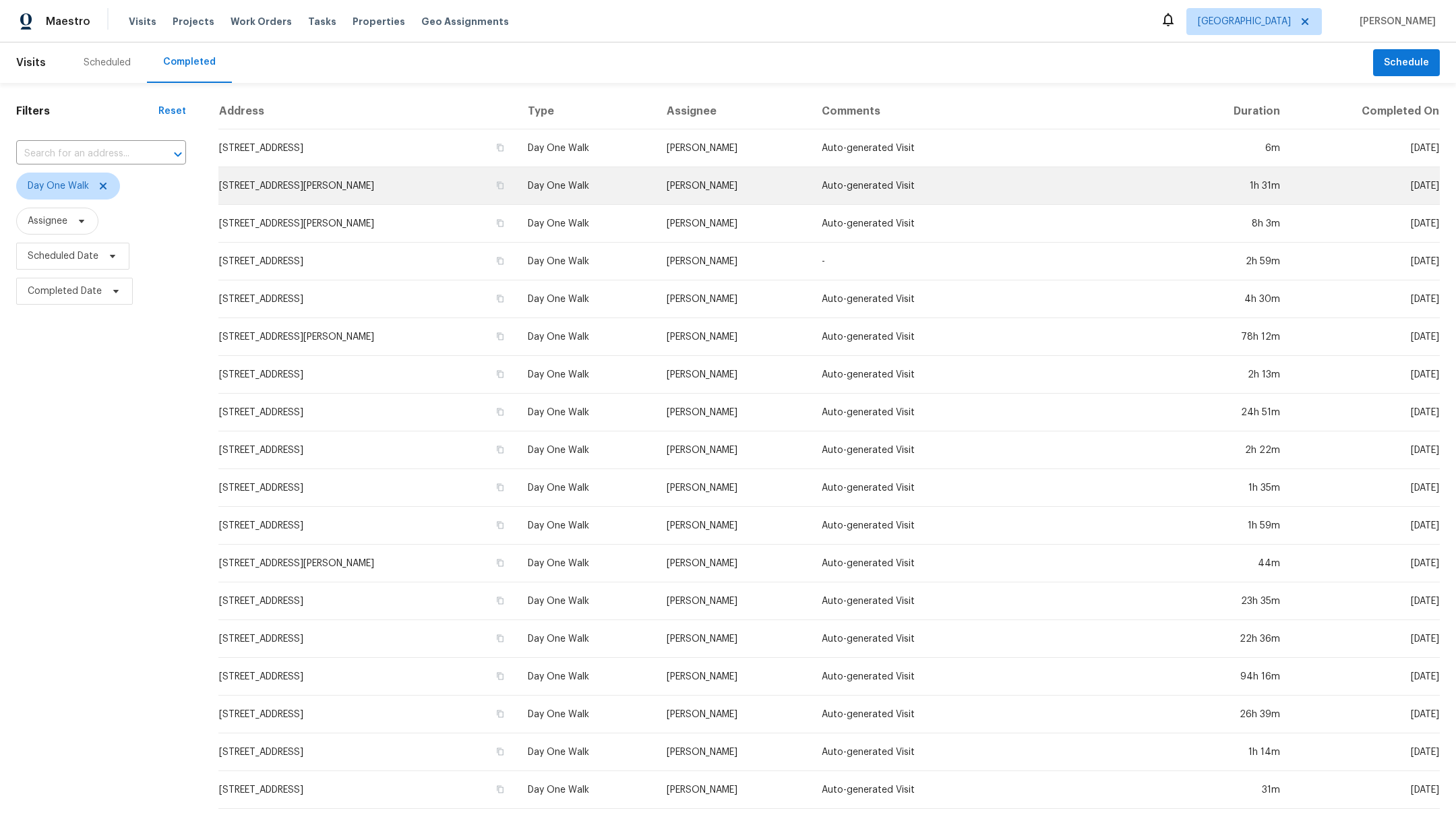
click at [320, 193] on td "[STREET_ADDRESS][PERSON_NAME]" at bounding box center [368, 186] width 298 height 38
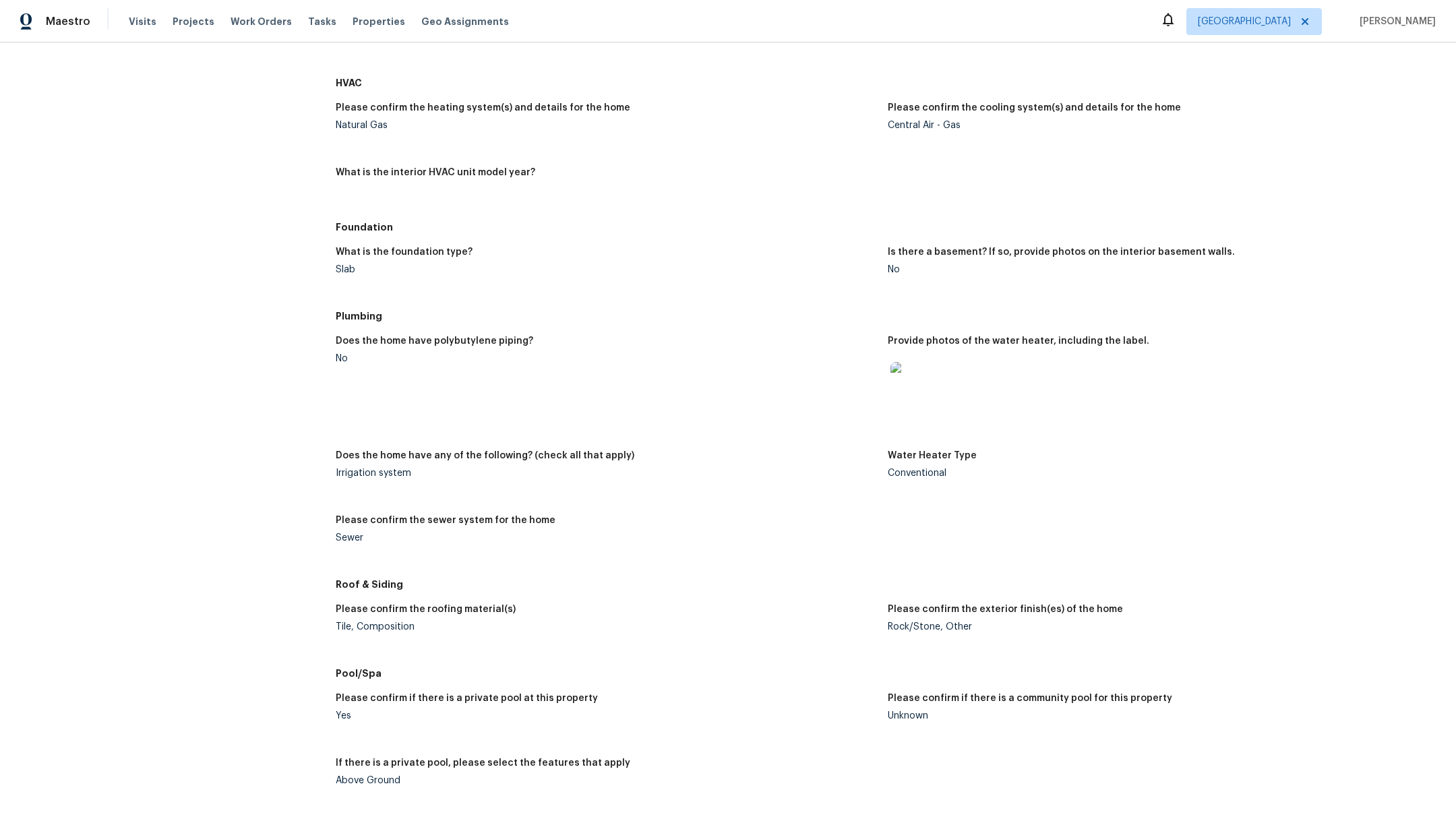
scroll to position [1379, 0]
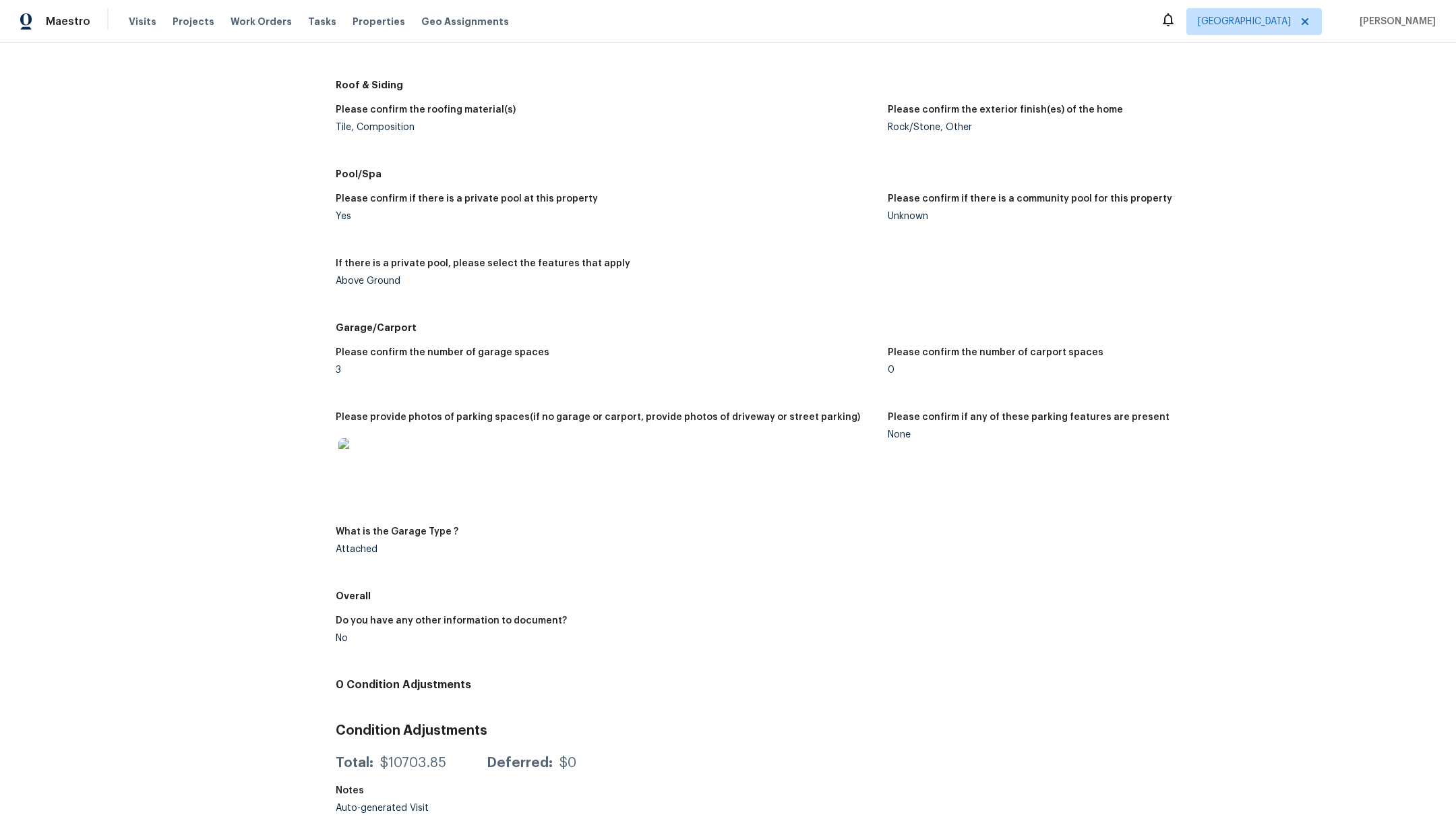
click at [345, 439] on img at bounding box center [360, 460] width 43 height 43
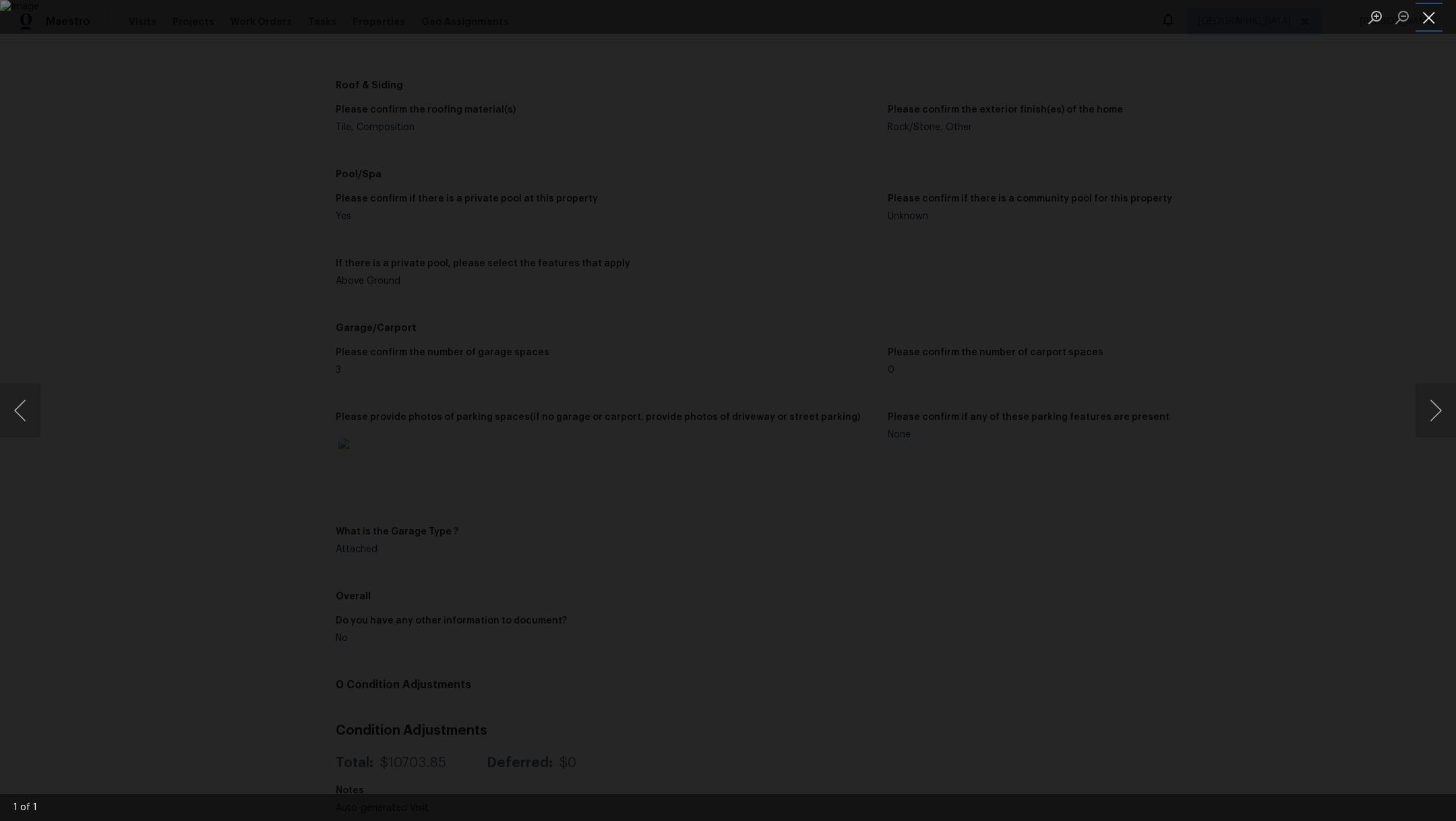
click at [1430, 28] on button "Close lightbox" at bounding box center [1430, 17] width 27 height 24
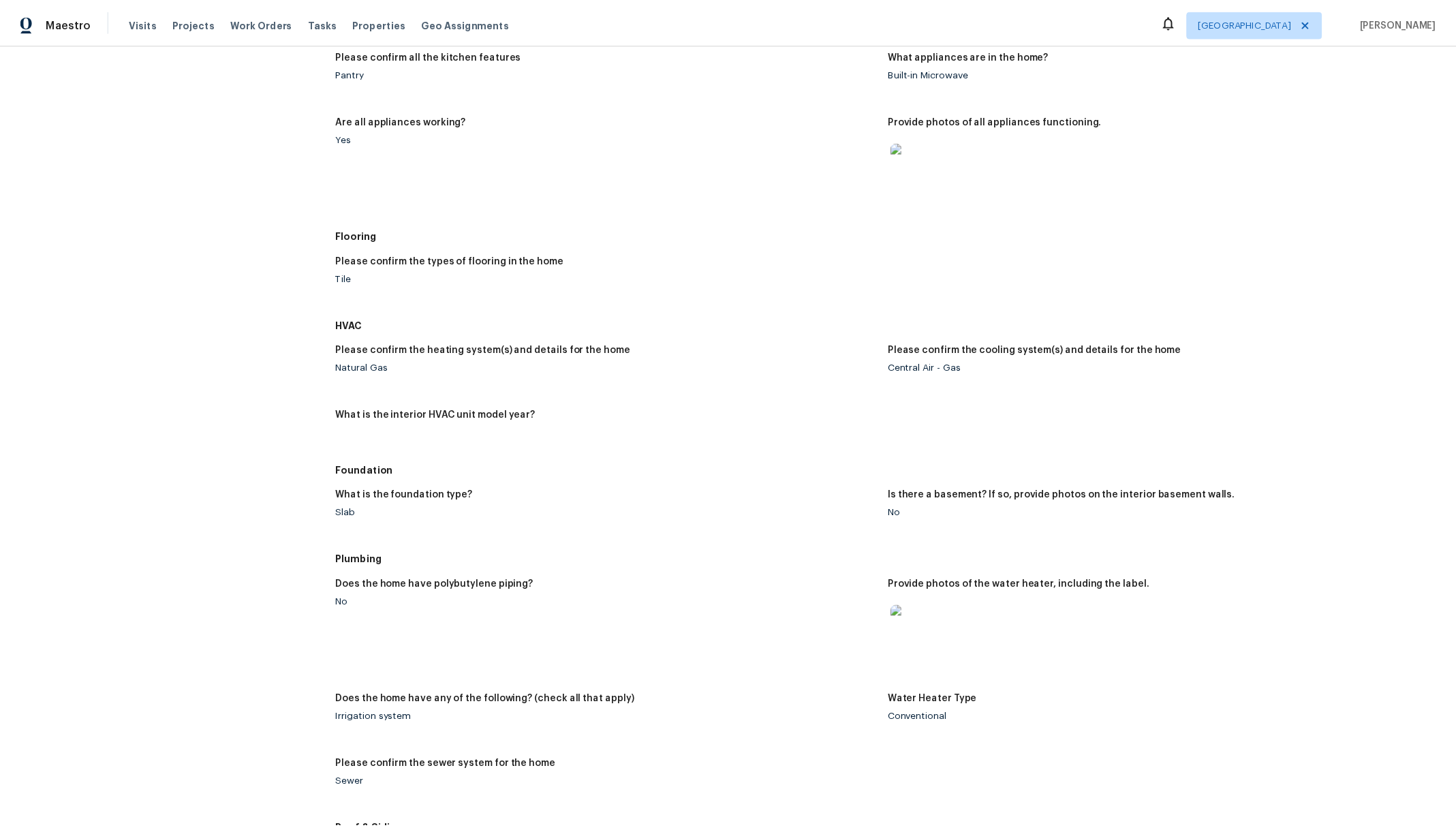
scroll to position [0, 0]
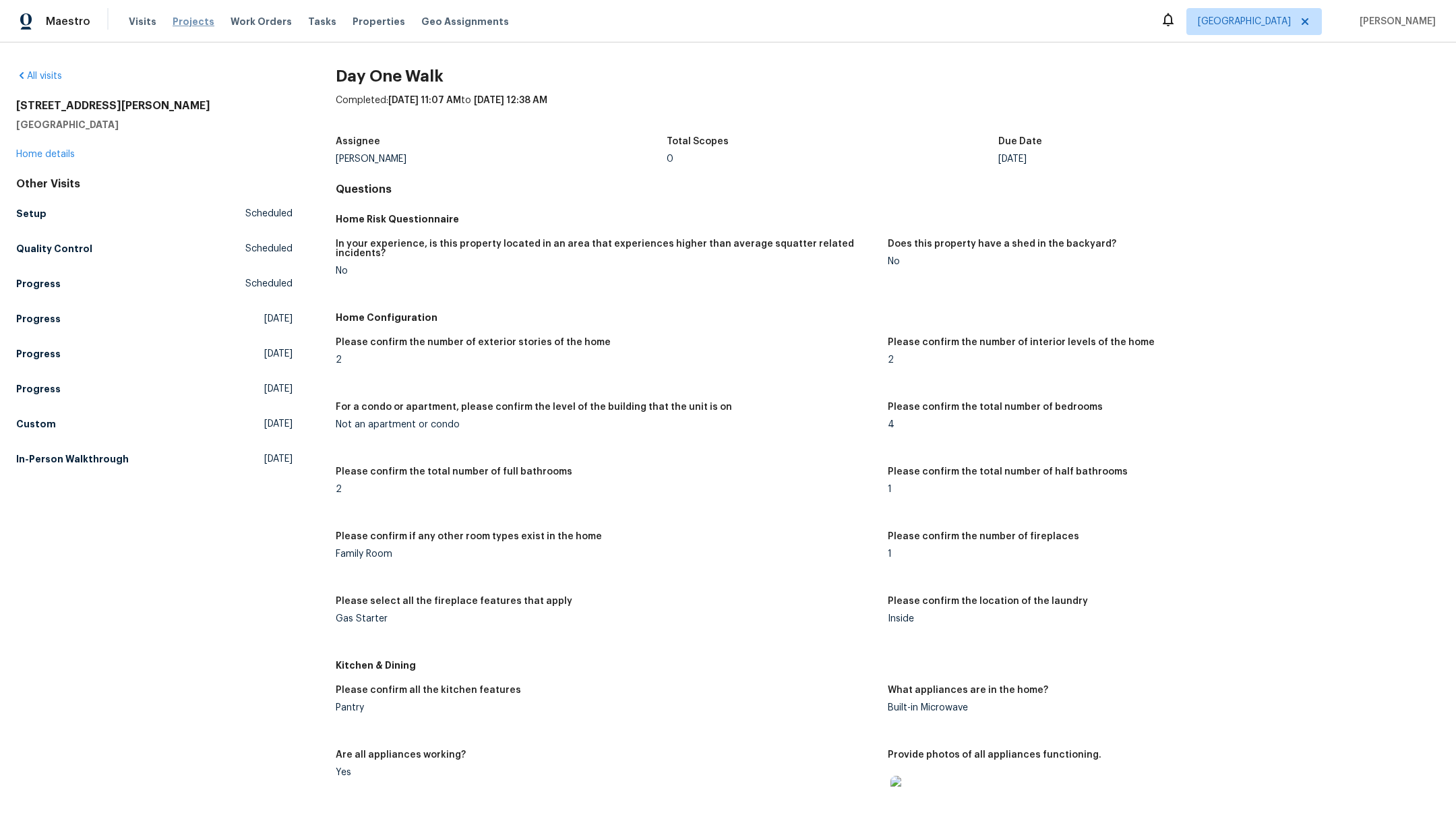
click at [187, 22] on span "Projects" at bounding box center [194, 21] width 42 height 14
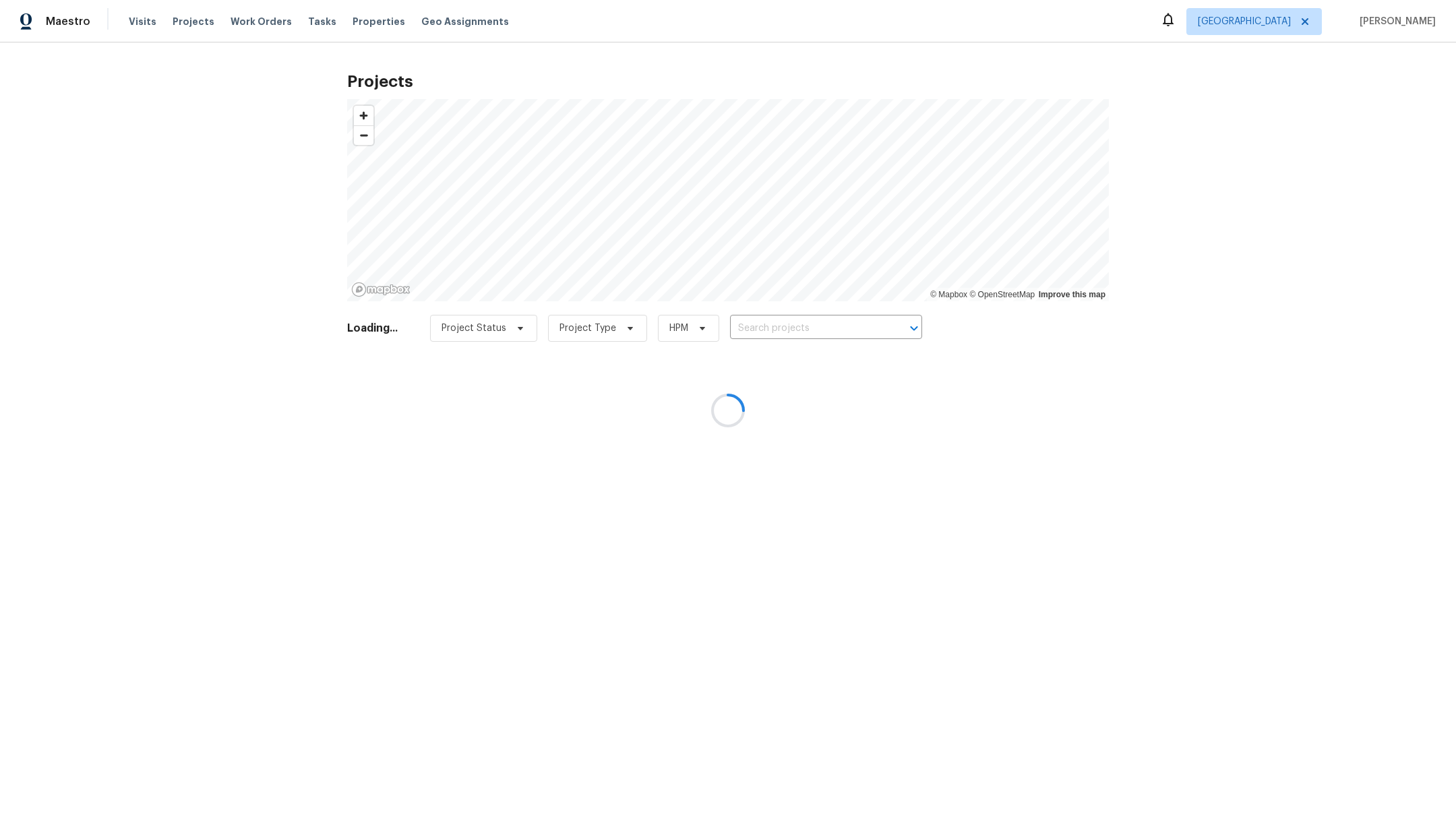
click at [741, 319] on div at bounding box center [728, 410] width 1456 height 821
click at [742, 326] on div at bounding box center [728, 410] width 1456 height 821
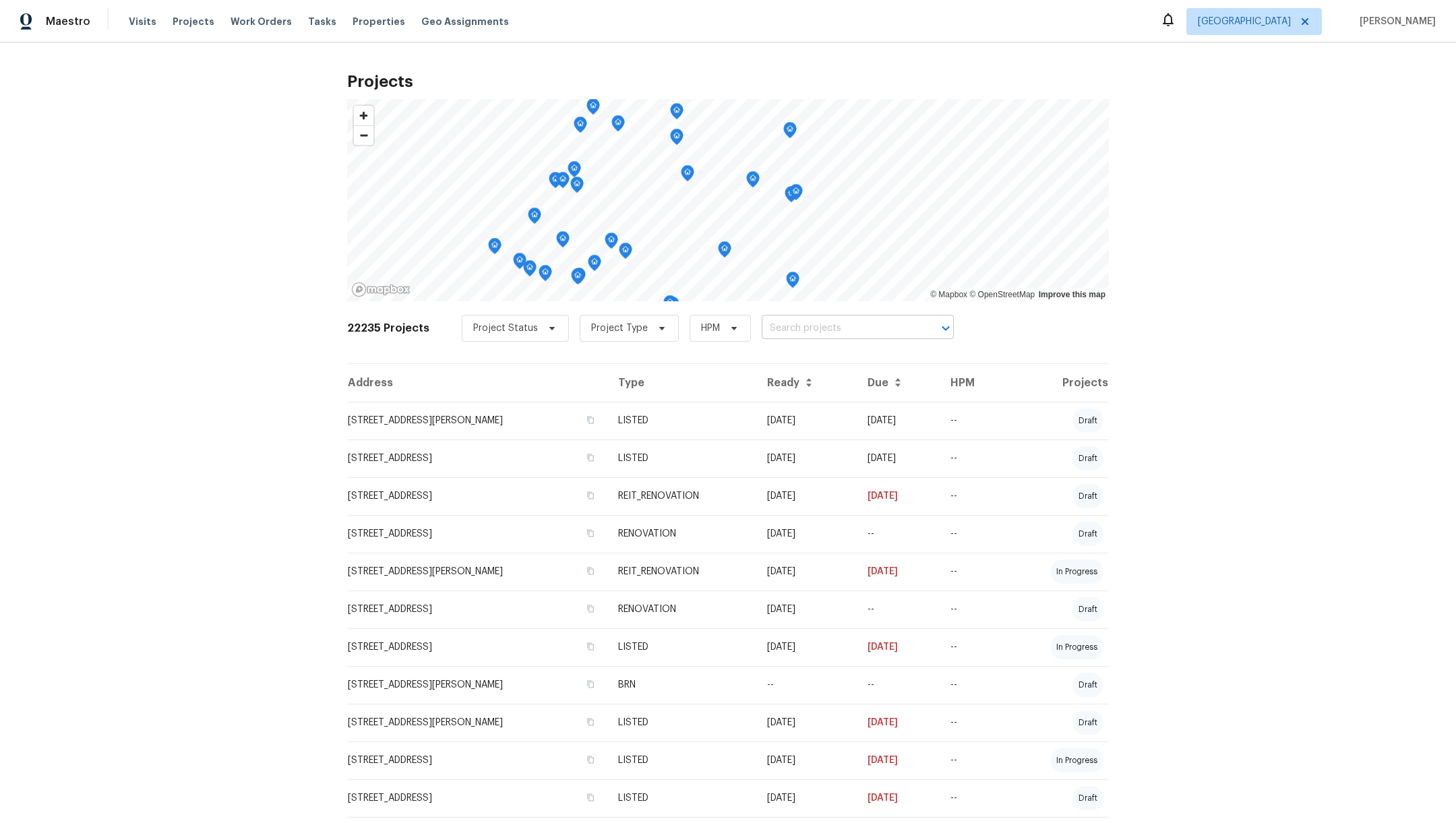
click at [770, 325] on input "text" at bounding box center [839, 328] width 155 height 21
type input "16450"
click at [785, 367] on li "[STREET_ADDRESS]" at bounding box center [844, 357] width 197 height 23
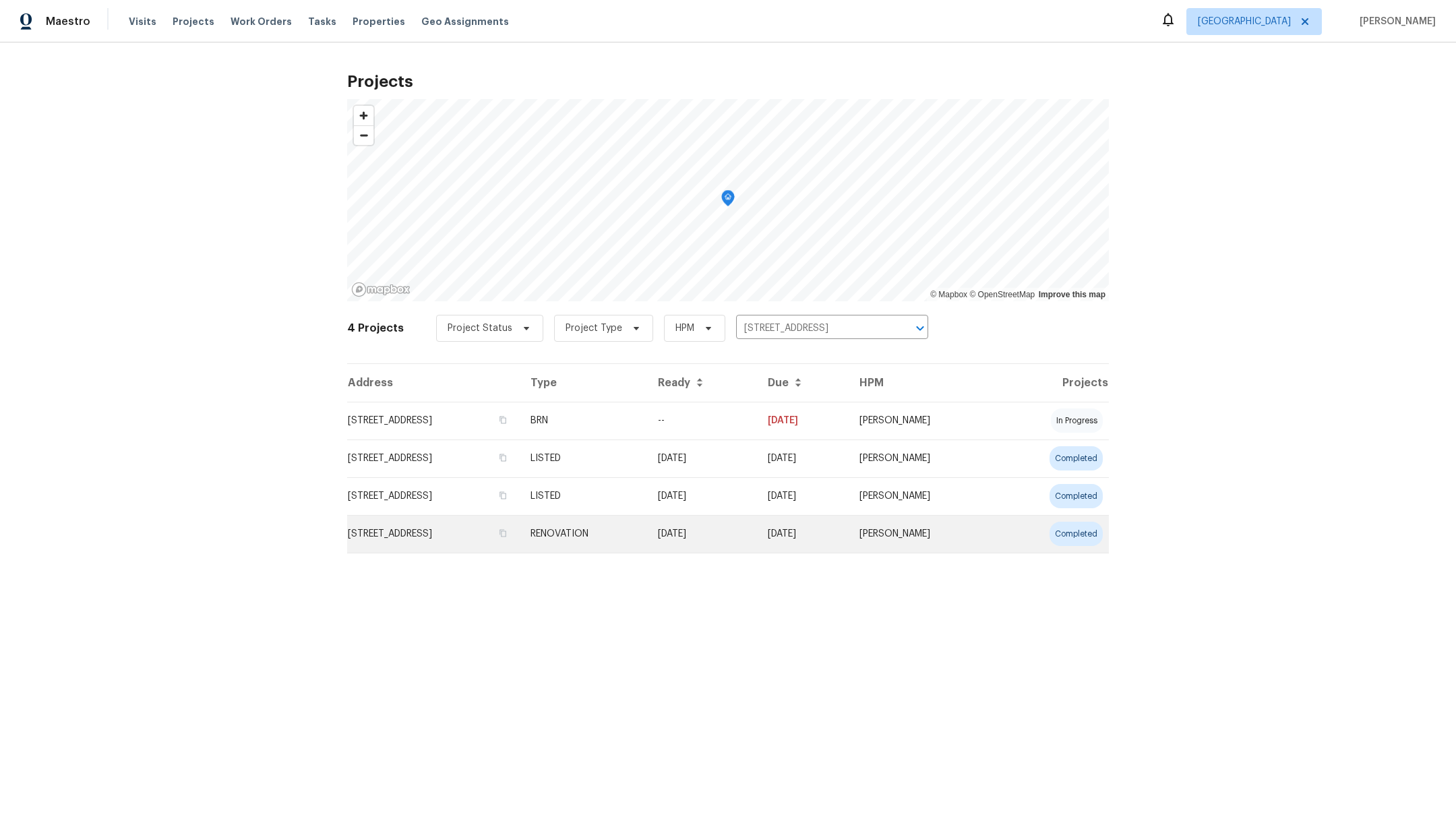
click at [484, 533] on td "[STREET_ADDRESS]" at bounding box center [433, 534] width 173 height 38
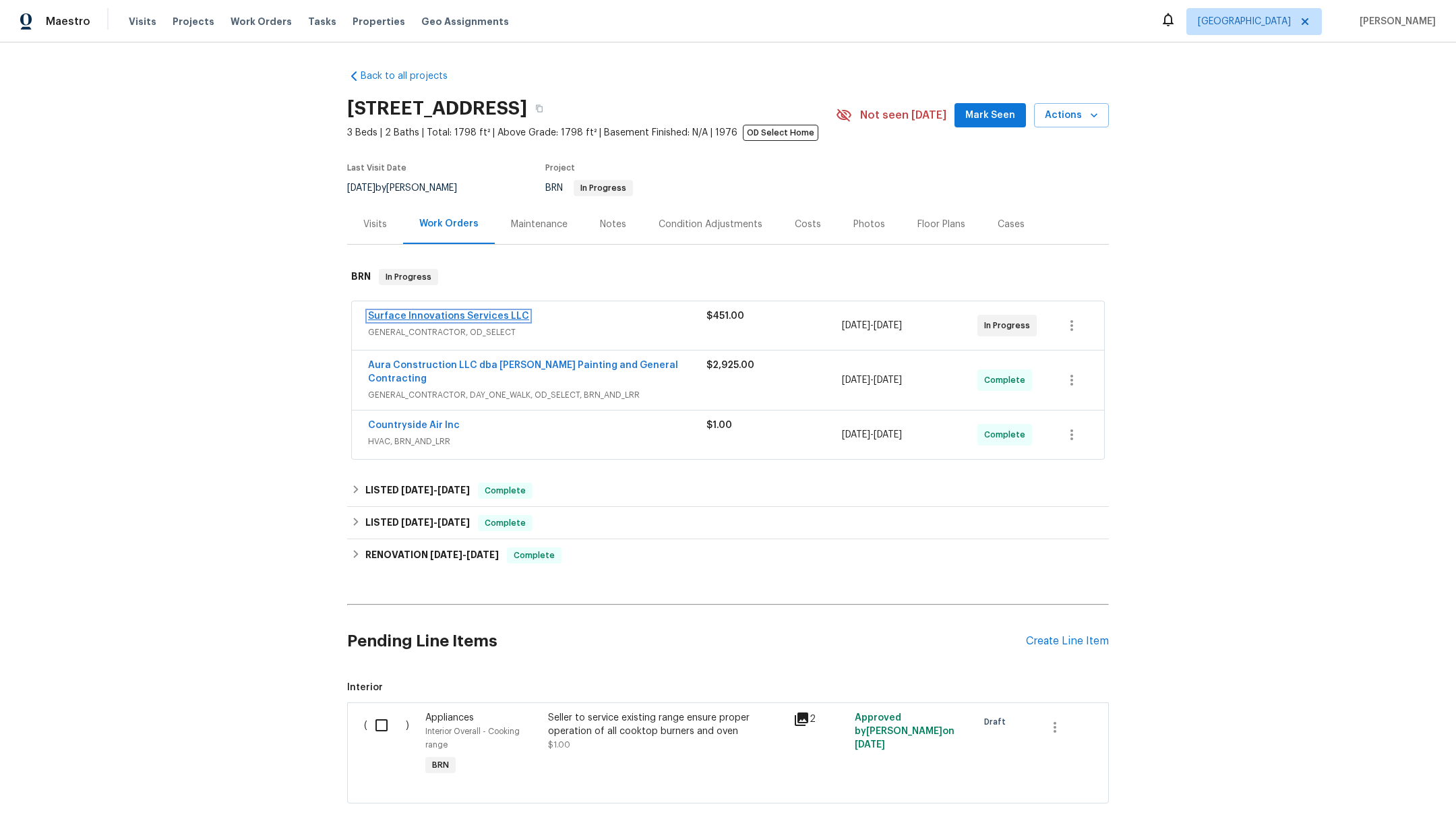
click at [478, 318] on link "Surface Innovations Services LLC" at bounding box center [449, 316] width 161 height 9
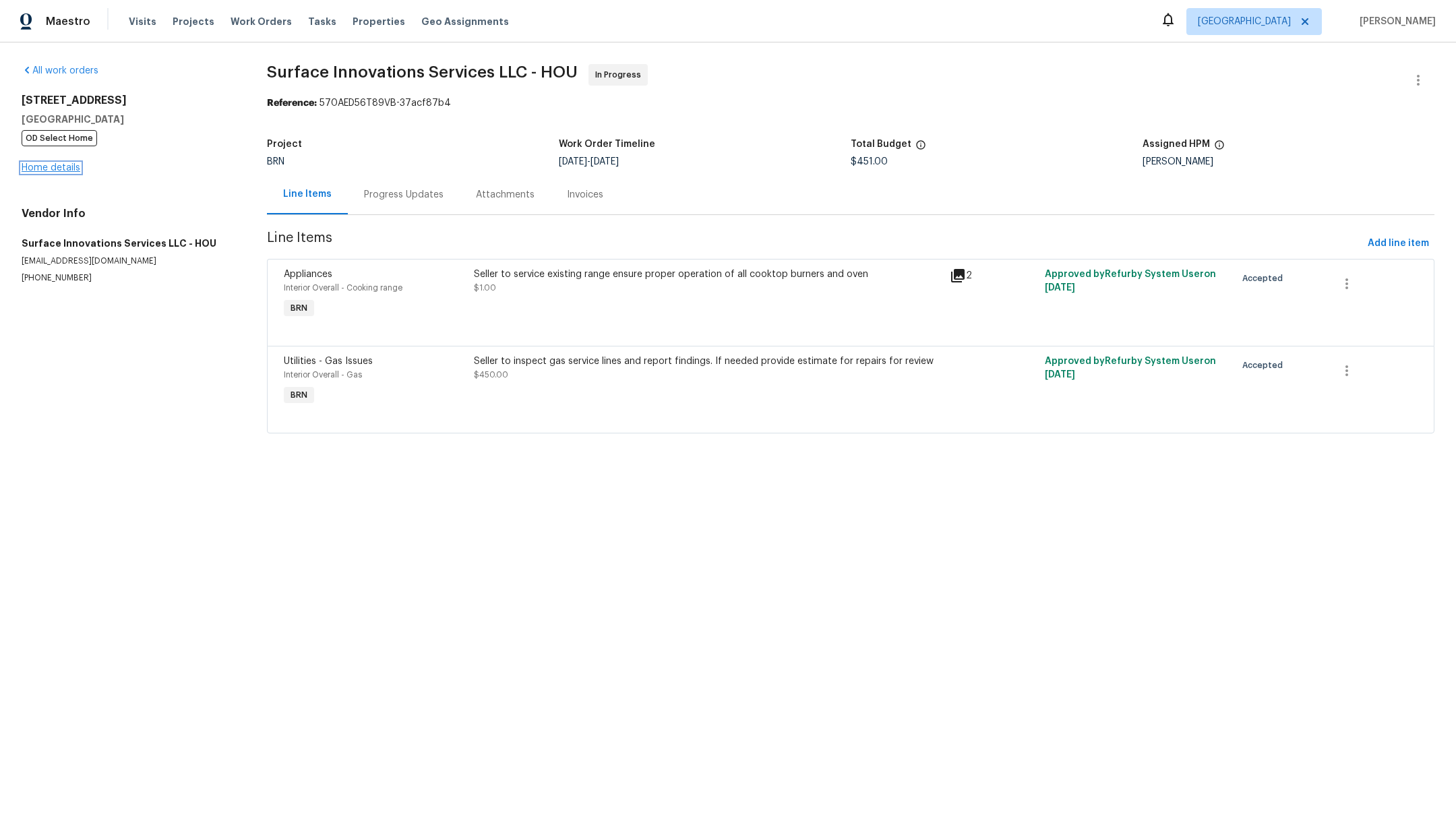
click at [62, 168] on link "Home details" at bounding box center [51, 167] width 59 height 9
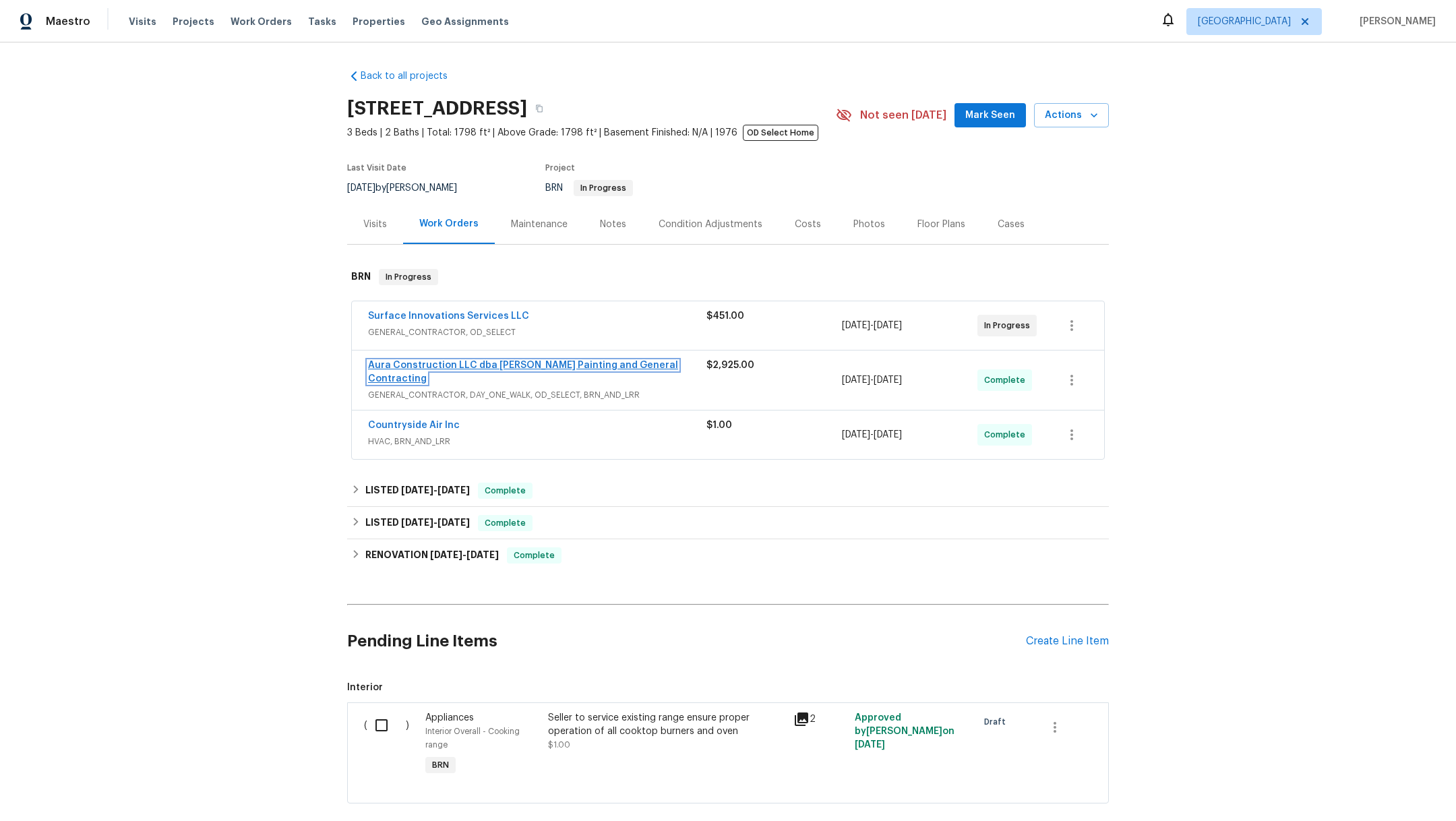
click at [400, 363] on link "Aura Construction LLC dba [PERSON_NAME] Painting and General Contracting" at bounding box center [523, 372] width 310 height 23
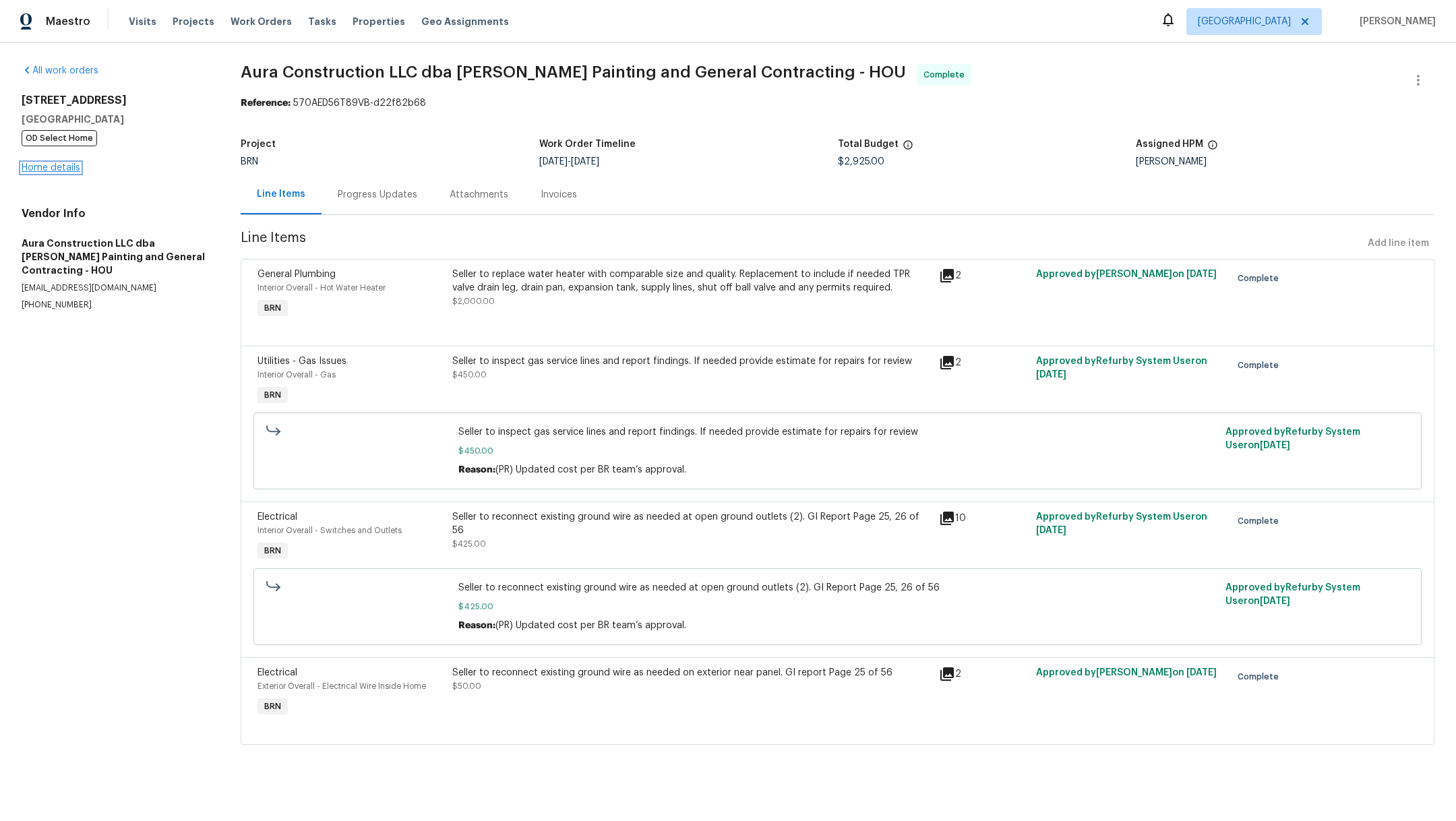
click at [57, 165] on link "Home details" at bounding box center [51, 167] width 59 height 9
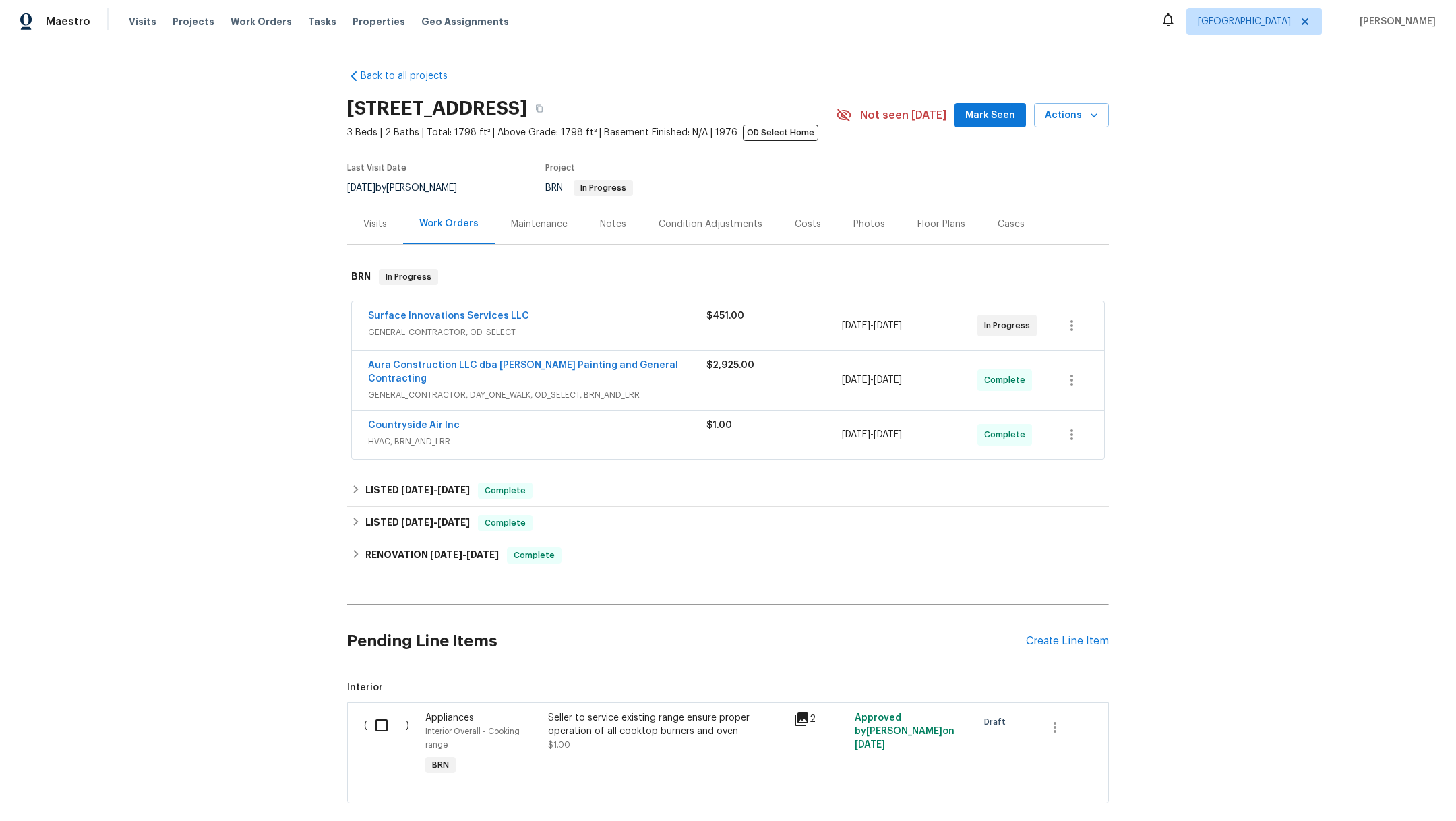
click at [601, 227] on div "Notes" at bounding box center [613, 224] width 26 height 14
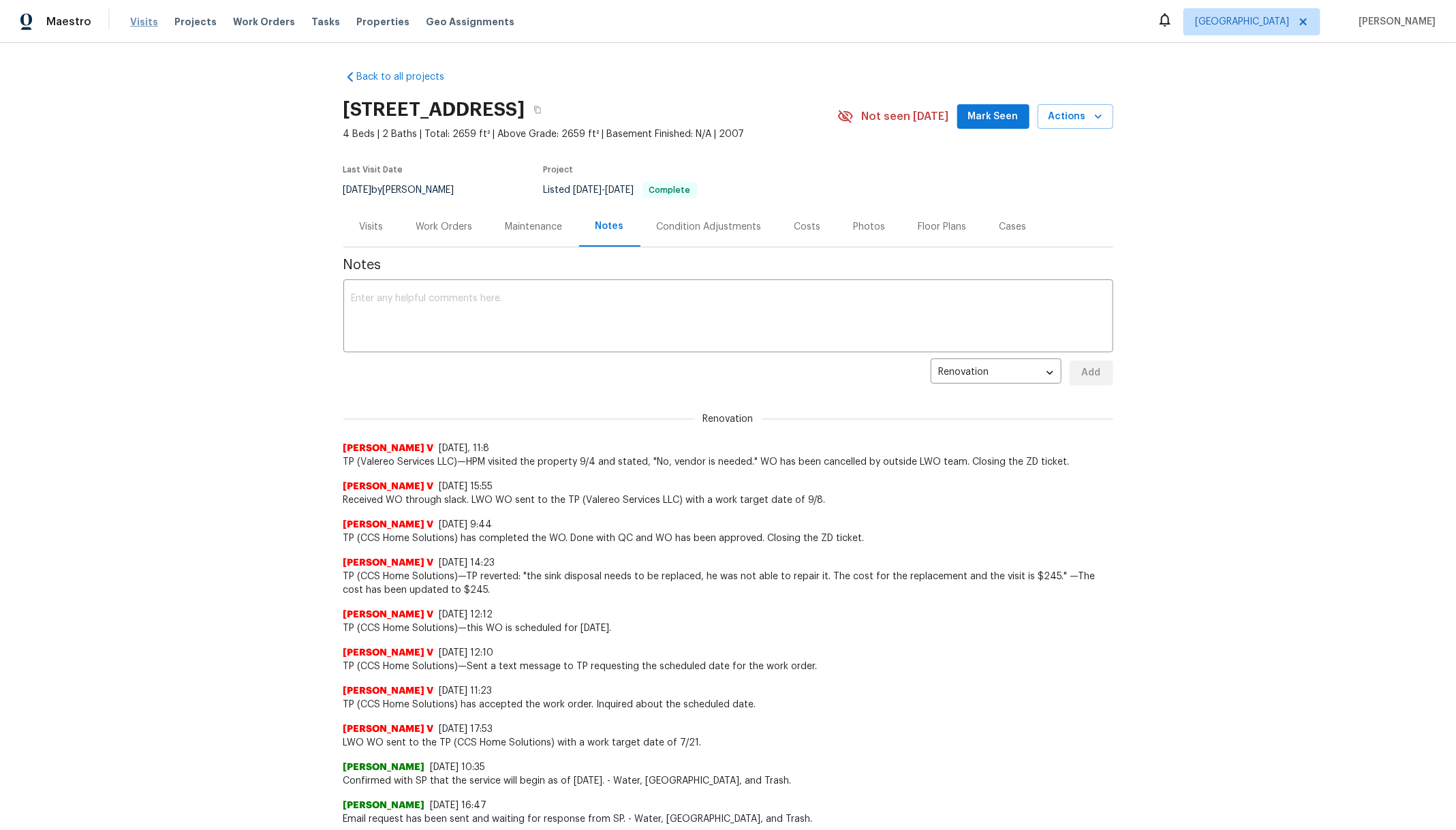
click at [137, 20] on span "Visits" at bounding box center [143, 21] width 28 height 14
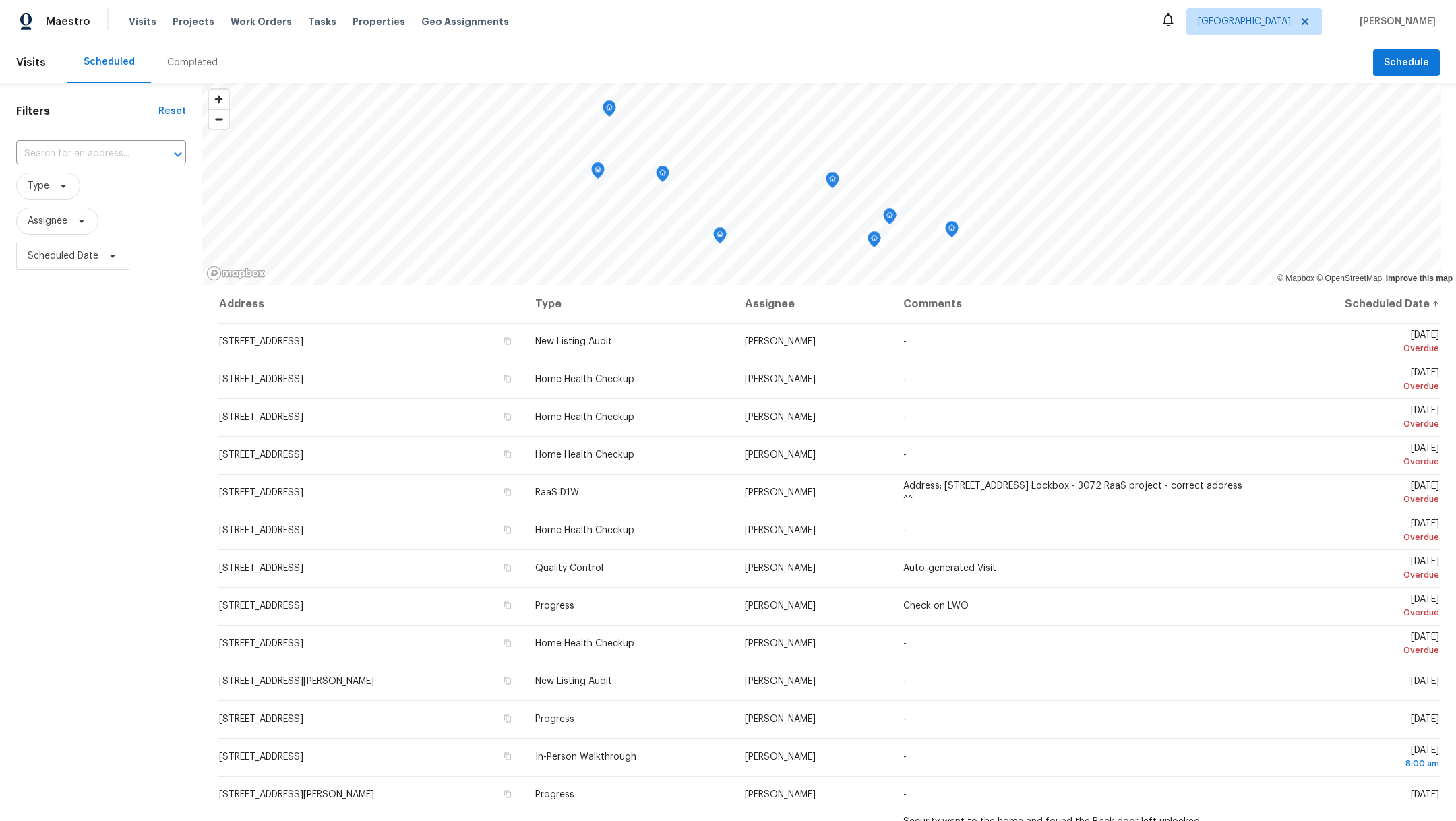
click at [192, 71] on div "Completed" at bounding box center [193, 62] width 83 height 41
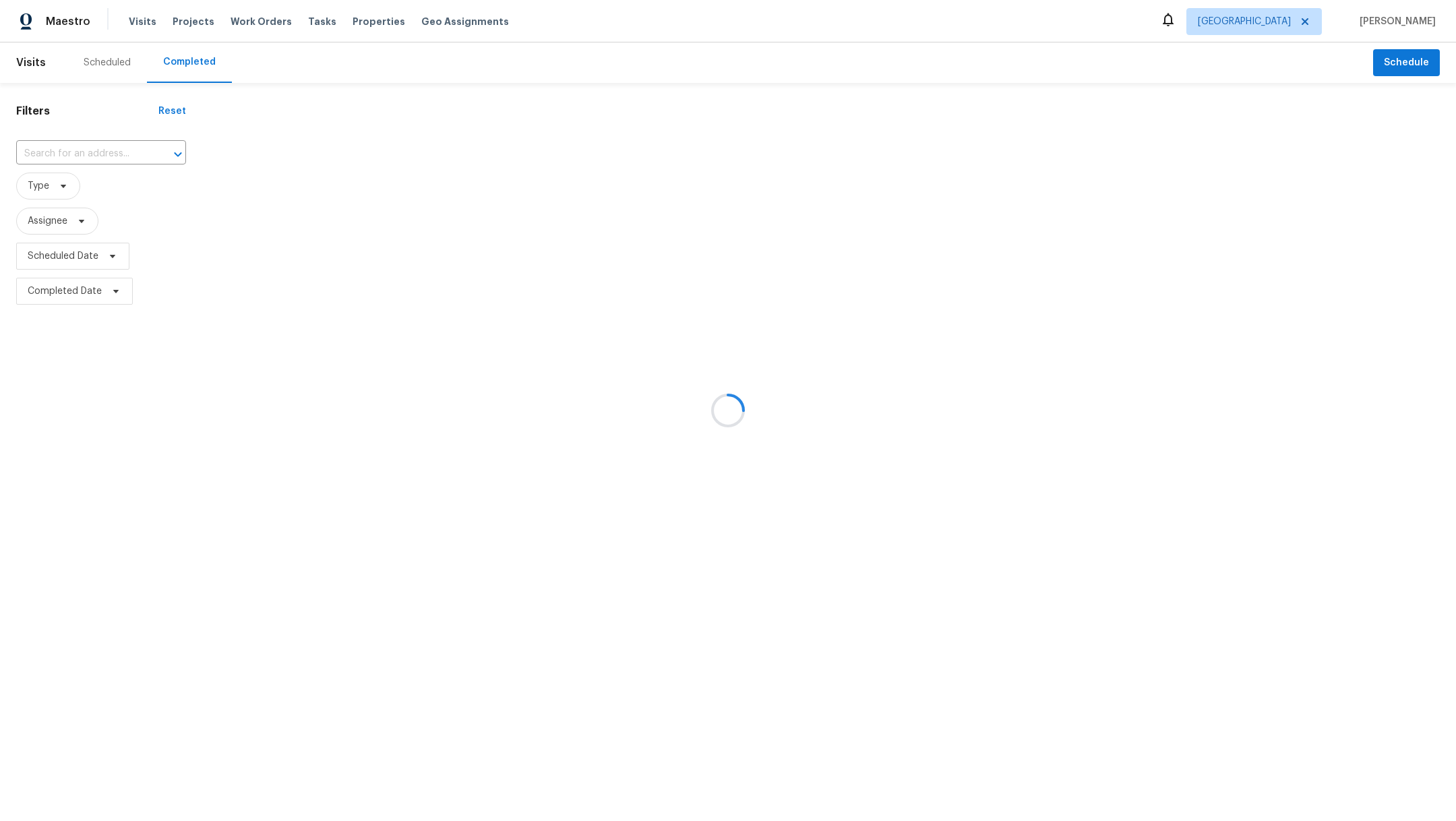
click at [85, 153] on div at bounding box center [728, 410] width 1456 height 821
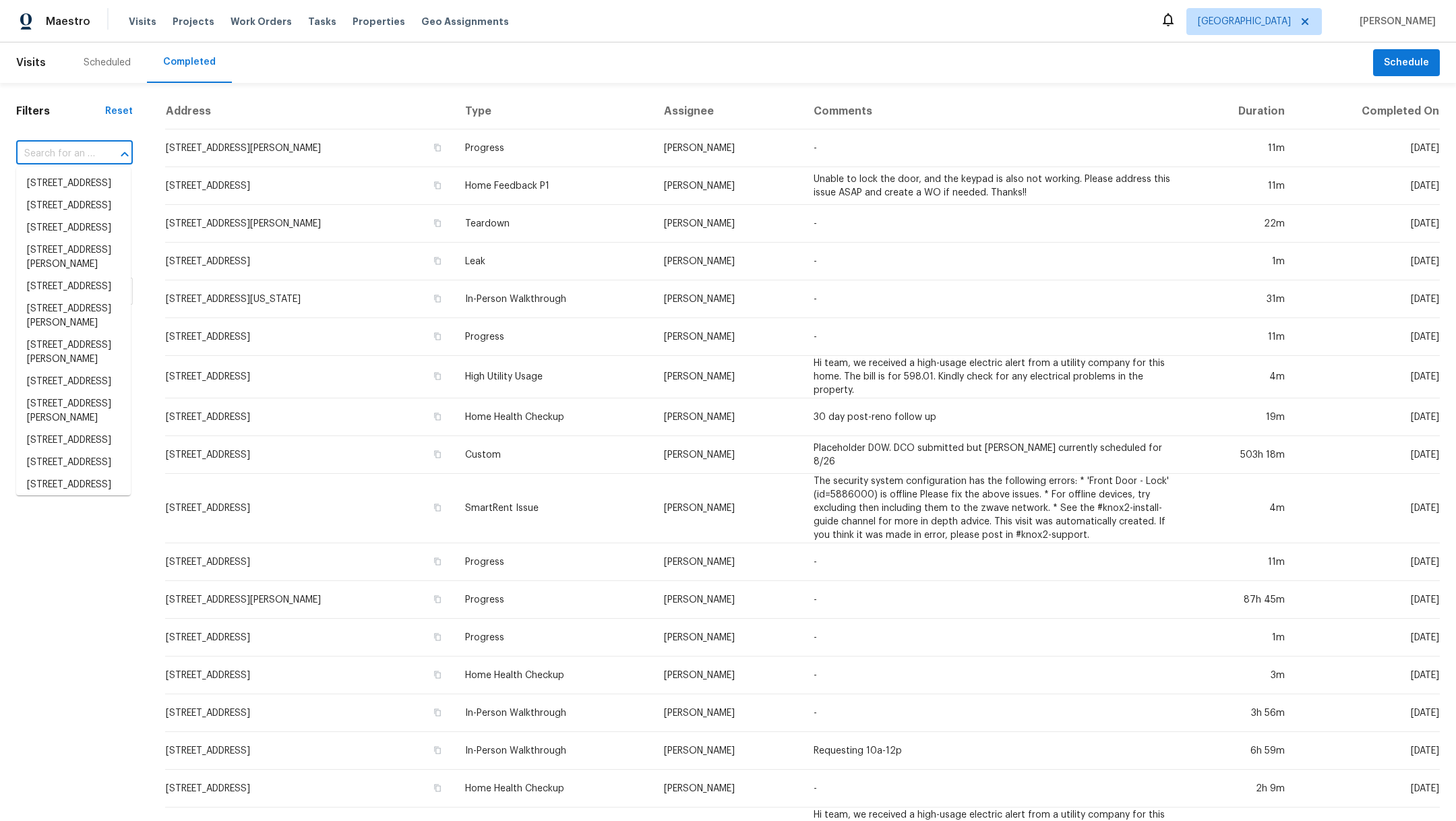
click at [73, 156] on input "text" at bounding box center [55, 154] width 79 height 21
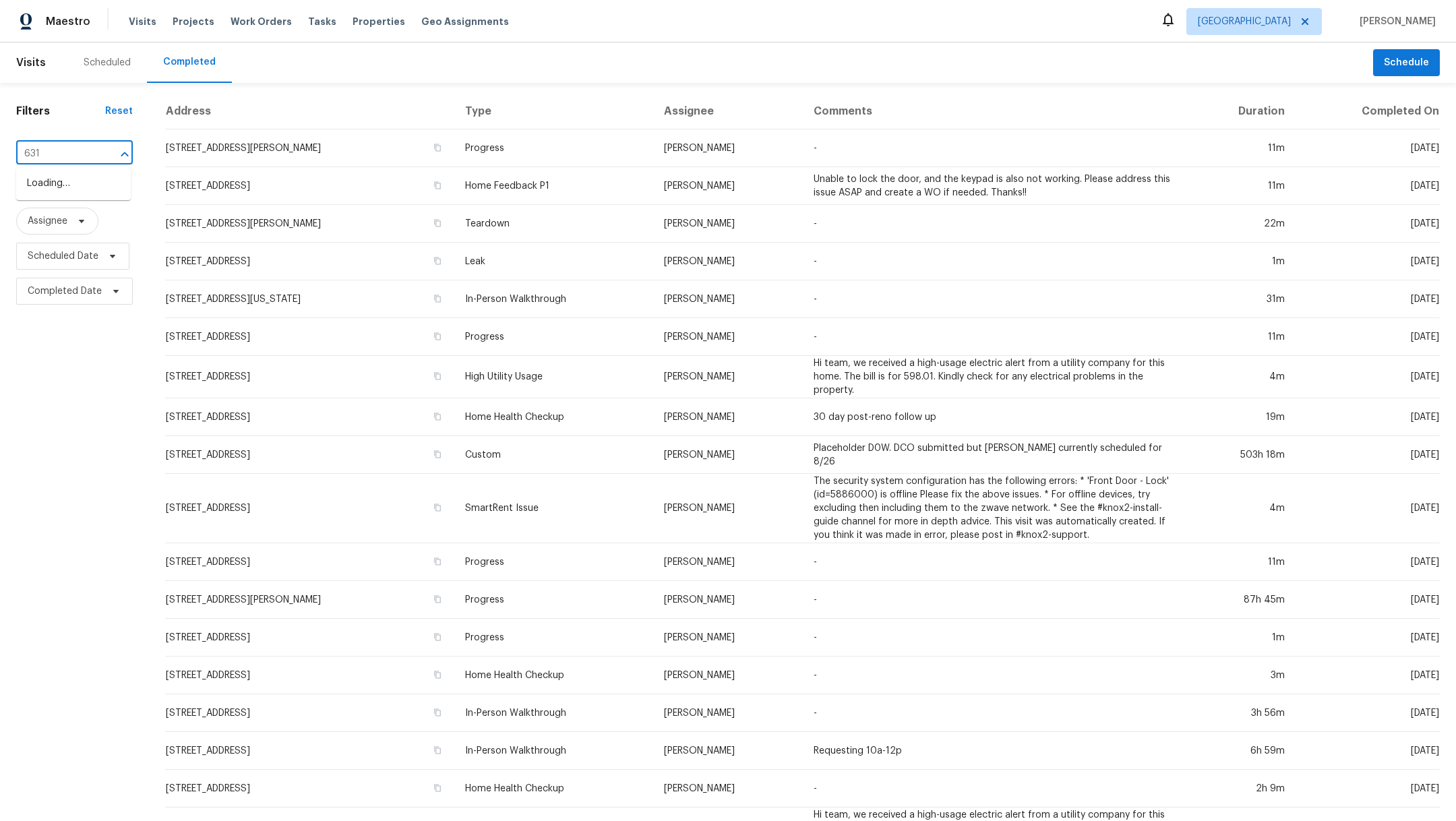
type input "6314"
click at [83, 261] on li "6314 Northport Dr, Houston, TX 77049" at bounding box center [73, 250] width 115 height 23
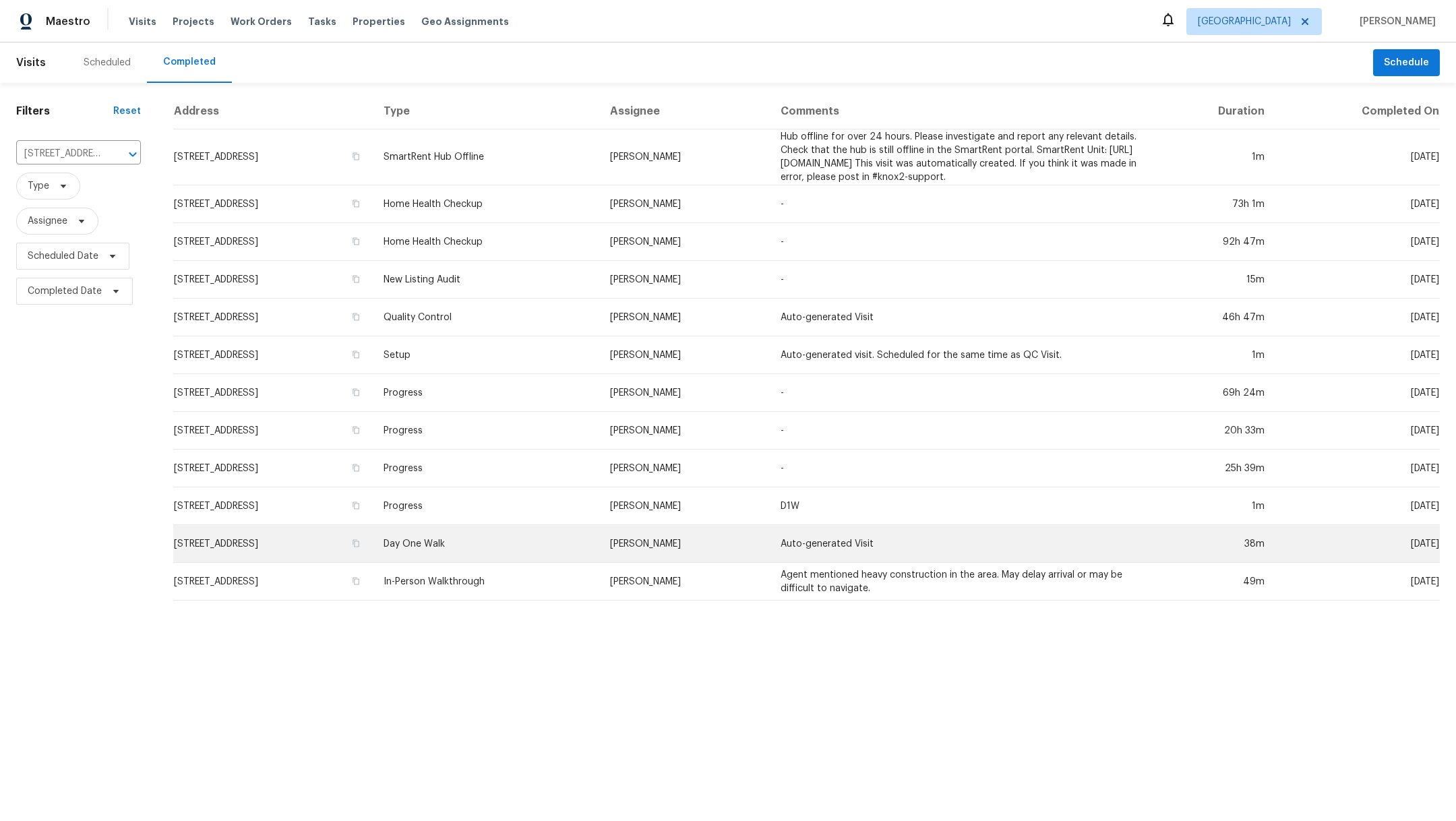
click at [227, 558] on td "6314 Northport Dr, Houston, TX 77049" at bounding box center [273, 544] width 200 height 38
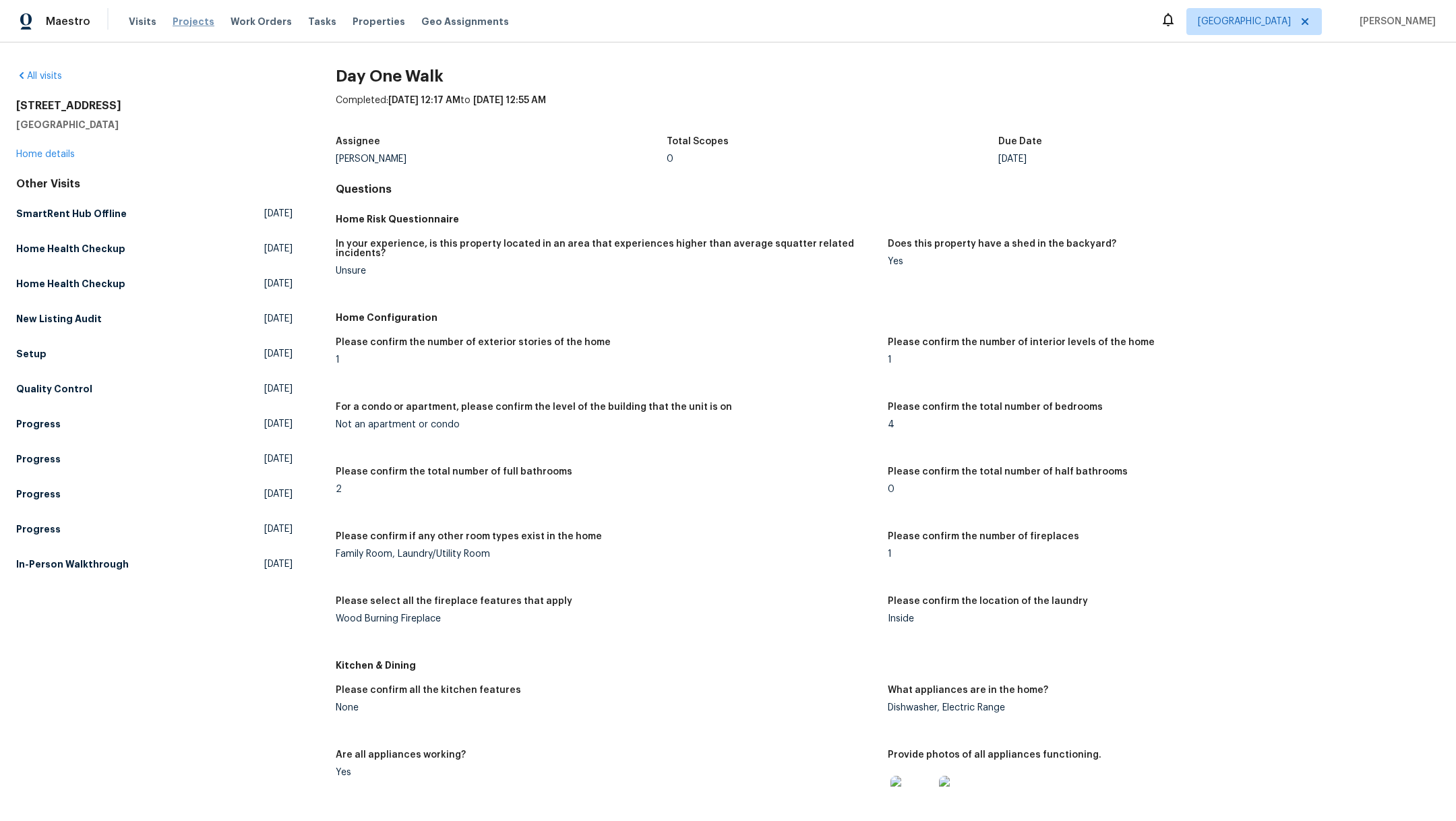
click at [200, 23] on span "Projects" at bounding box center [194, 21] width 42 height 14
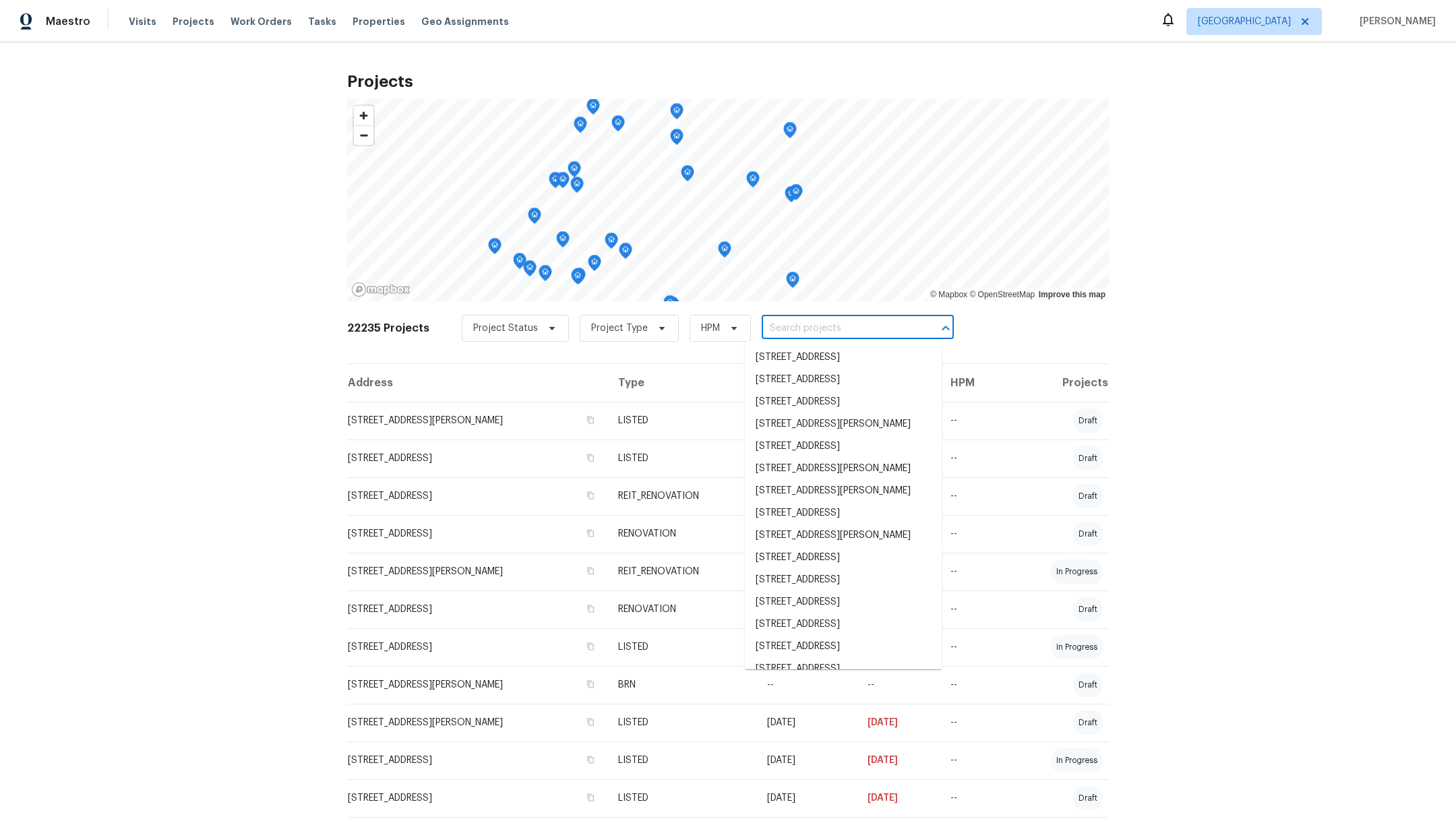
click at [790, 329] on input "text" at bounding box center [839, 328] width 155 height 21
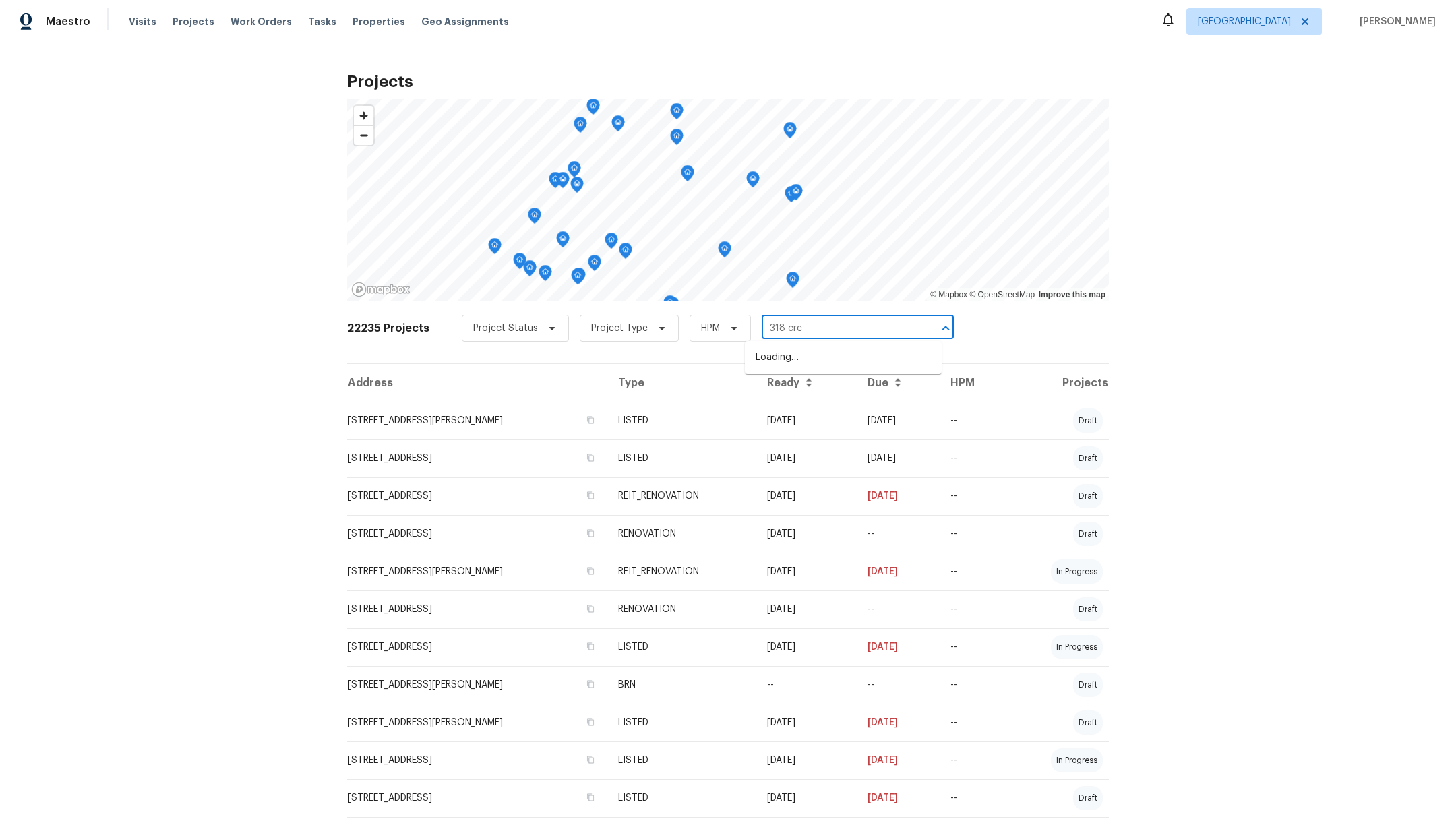
type input "318 cret"
click at [800, 356] on li "318 Crete Dr, Deer Park, TX 77536" at bounding box center [844, 357] width 197 height 23
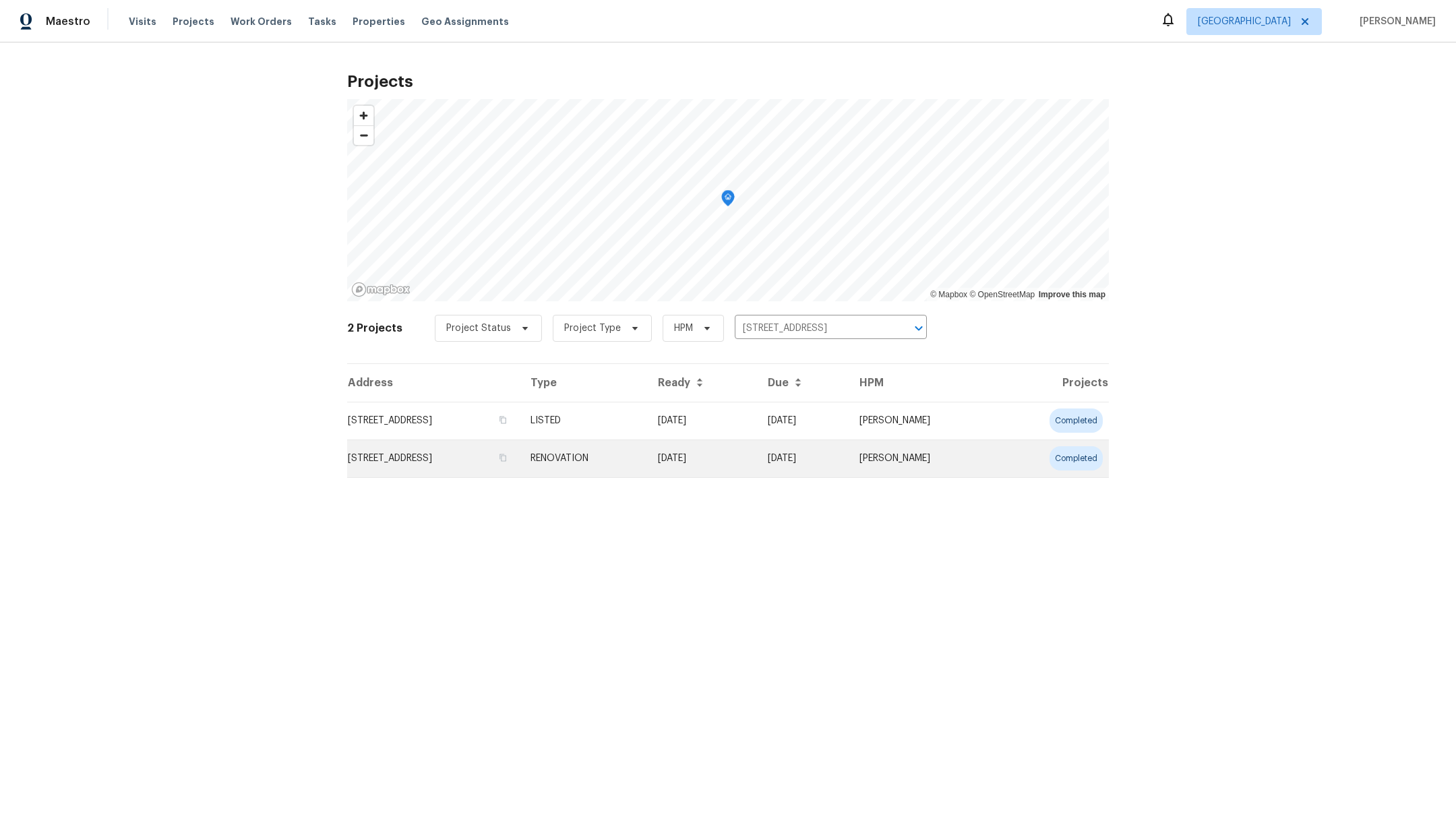
click at [452, 458] on td "318 Crete Dr, Deer Park, TX 77536" at bounding box center [433, 458] width 173 height 38
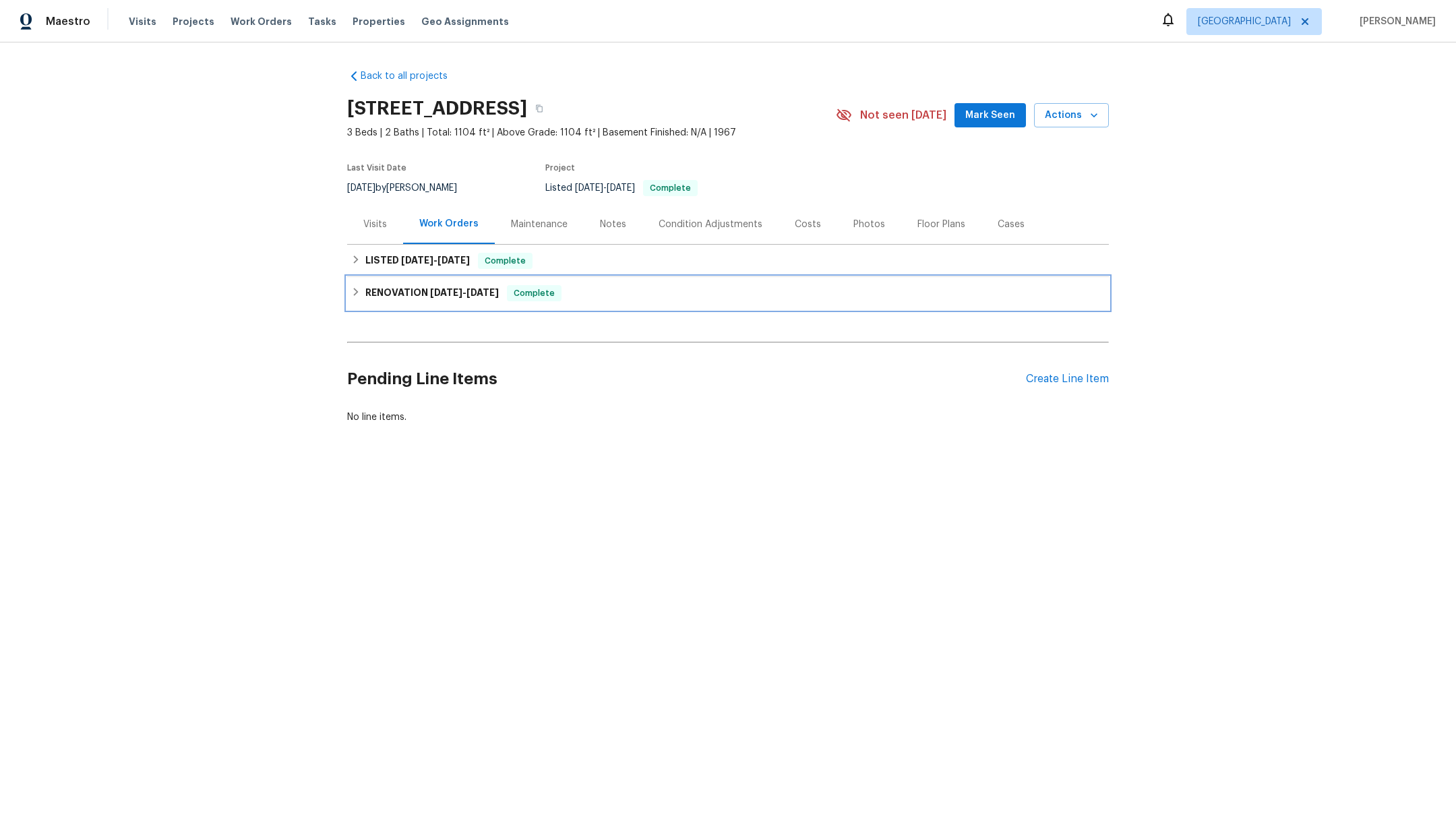
click at [430, 296] on span "7/1/25" at bounding box center [447, 292] width 33 height 9
